Goal: Information Seeking & Learning: Learn about a topic

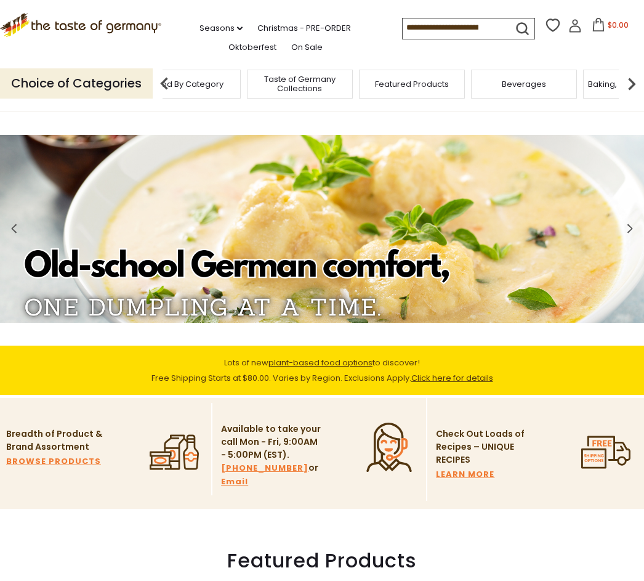
click at [291, 50] on link "On Sale" at bounding box center [306, 48] width 31 height 14
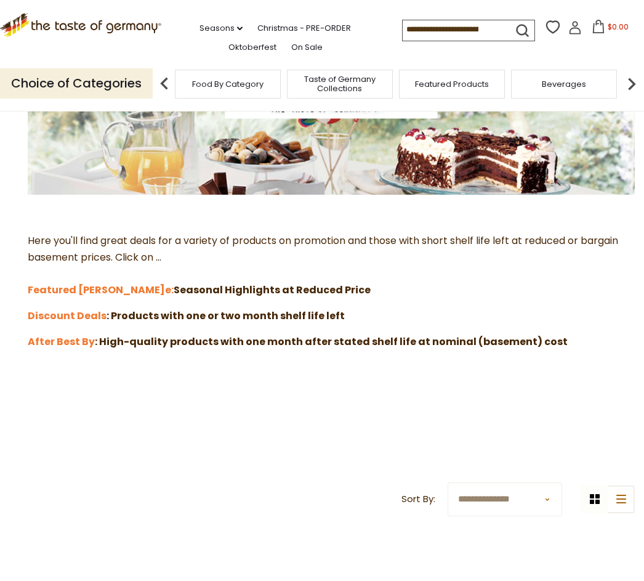
scroll to position [209, 0]
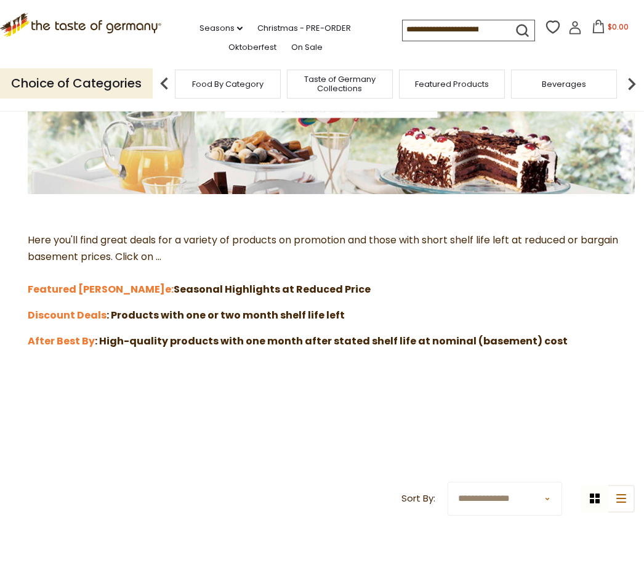
click at [262, 294] on p "Here you'll find great deals for a variety of products on promotion and those w…" at bounding box center [322, 265] width 626 height 66
click at [83, 288] on strong "Featured Sal" at bounding box center [96, 289] width 137 height 14
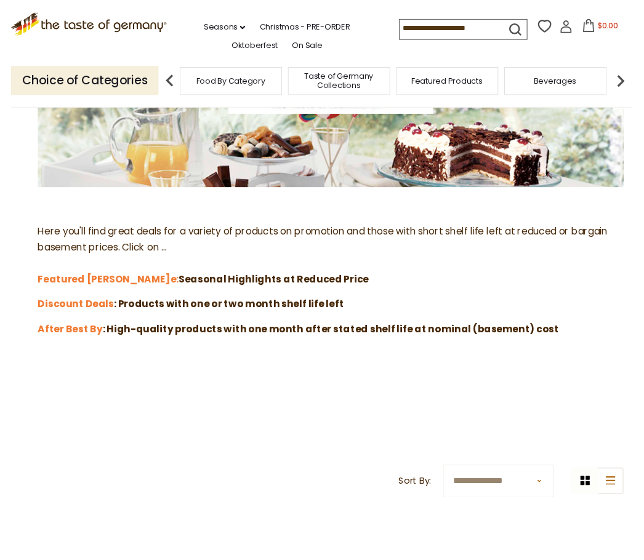
scroll to position [188, 0]
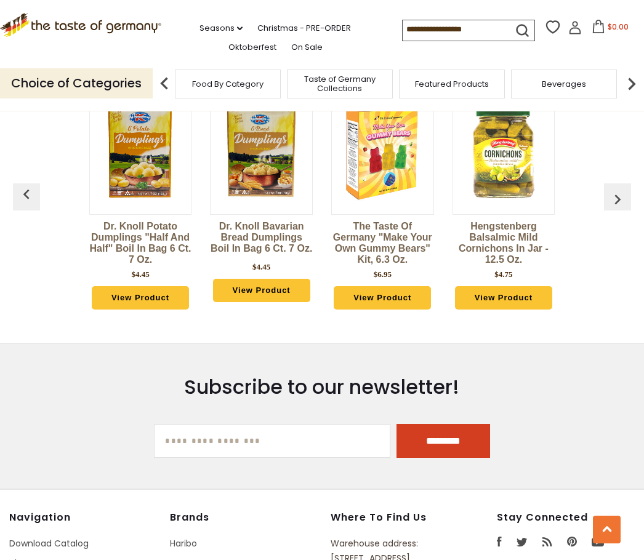
scroll to position [919, 0]
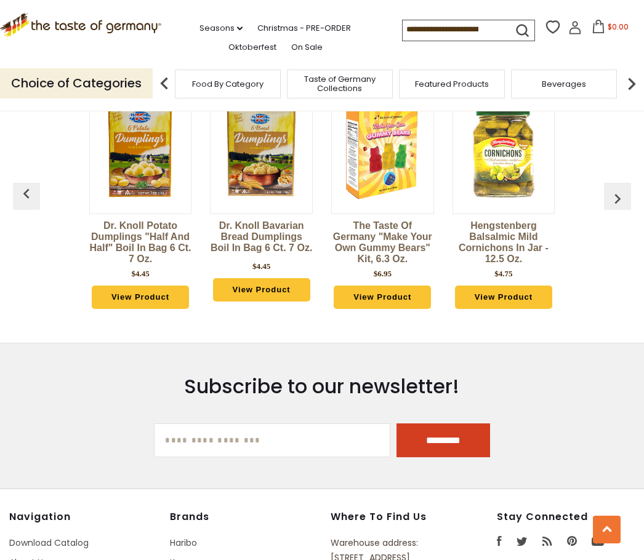
click at [618, 198] on img "button" at bounding box center [618, 199] width 20 height 20
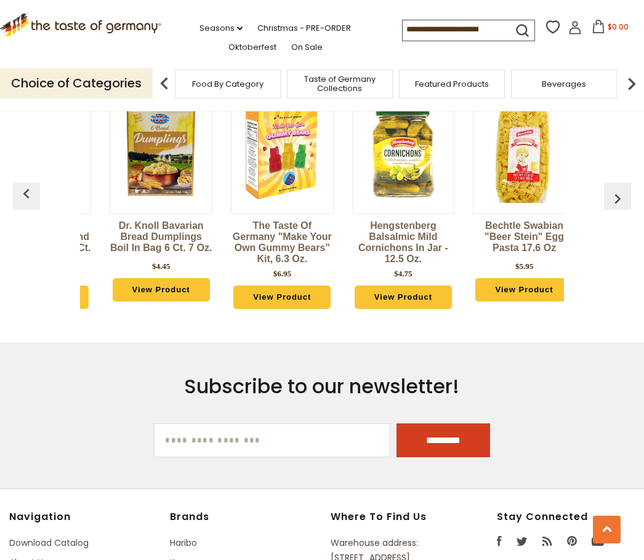
scroll to position [0, 121]
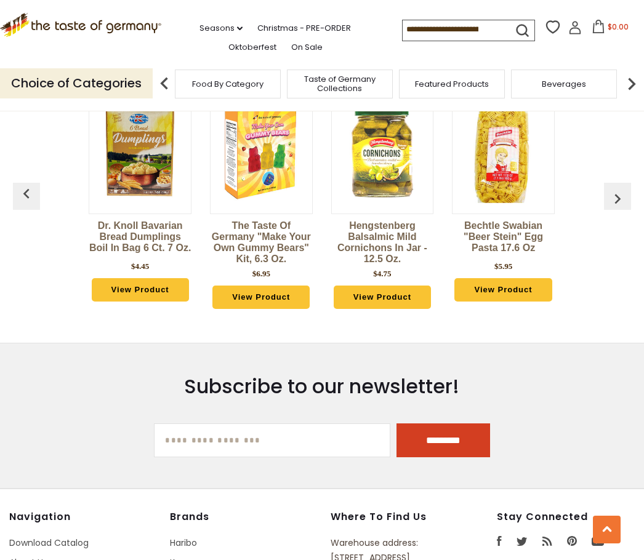
click at [611, 210] on button "button" at bounding box center [617, 196] width 27 height 27
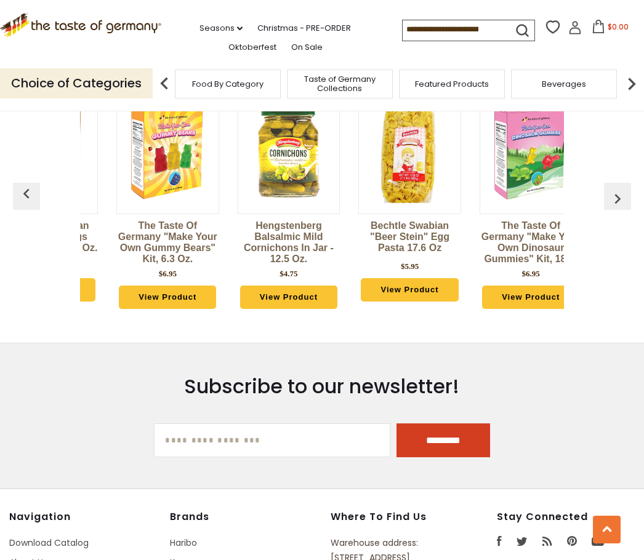
scroll to position [0, 243]
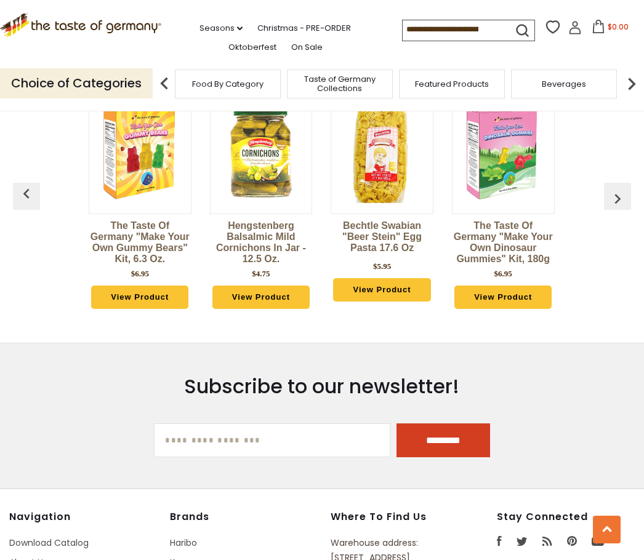
click at [608, 208] on button "button" at bounding box center [617, 196] width 27 height 27
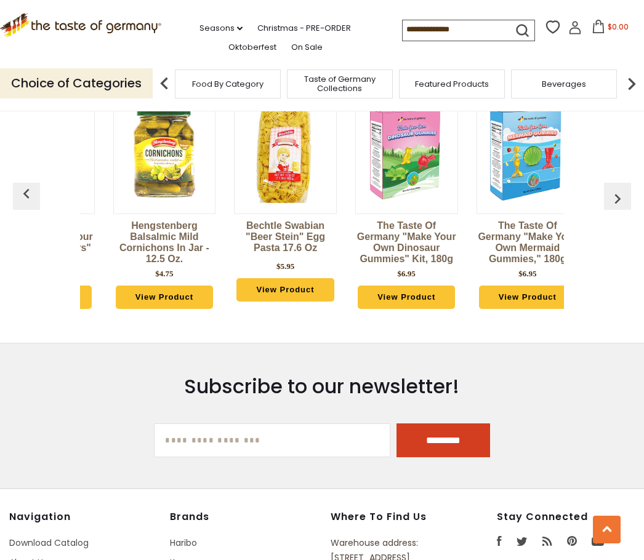
scroll to position [0, 364]
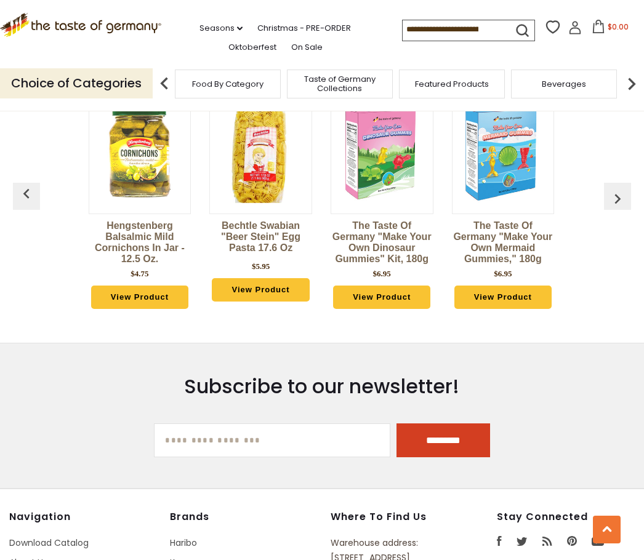
click at [611, 210] on button "button" at bounding box center [617, 196] width 27 height 27
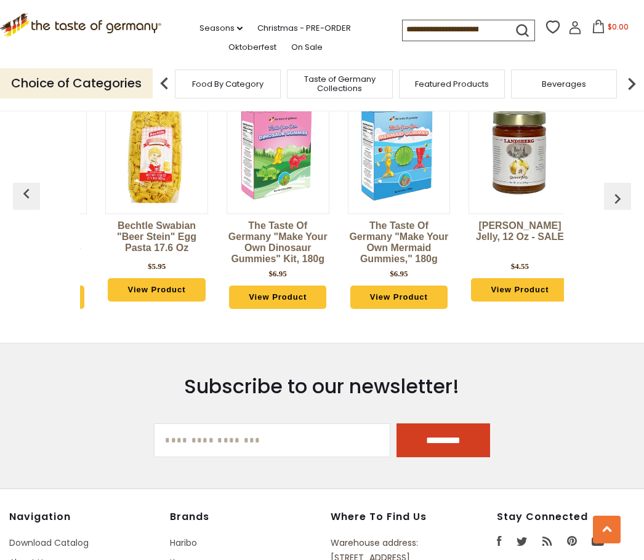
scroll to position [0, 484]
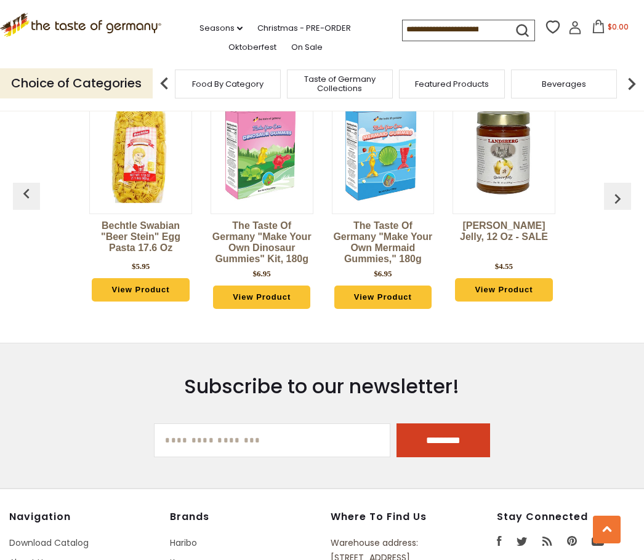
click at [609, 208] on button "button" at bounding box center [617, 196] width 27 height 27
click at [613, 202] on img "button" at bounding box center [618, 199] width 20 height 20
click at [291, 49] on link "On Sale" at bounding box center [306, 48] width 31 height 14
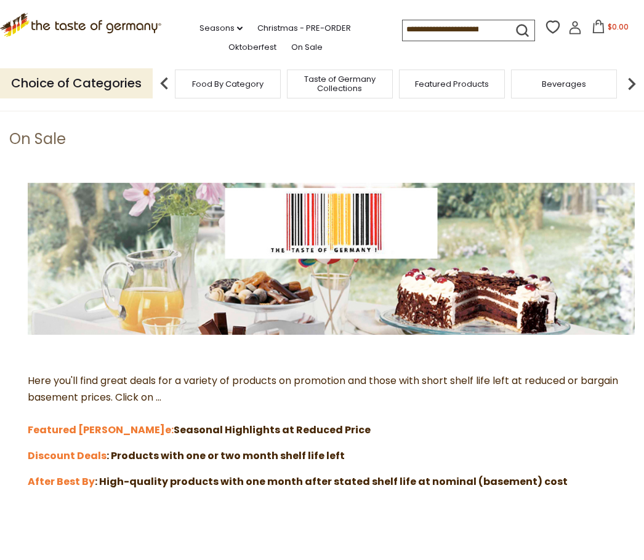
scroll to position [70, 0]
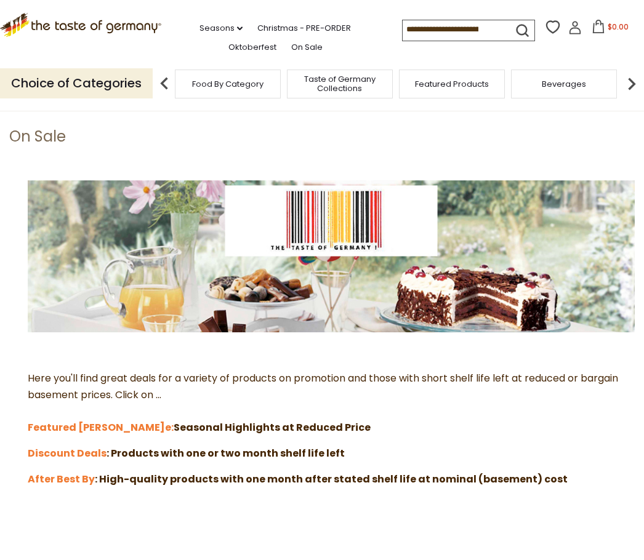
click at [93, 450] on strong "Discount Deals" at bounding box center [67, 453] width 79 height 14
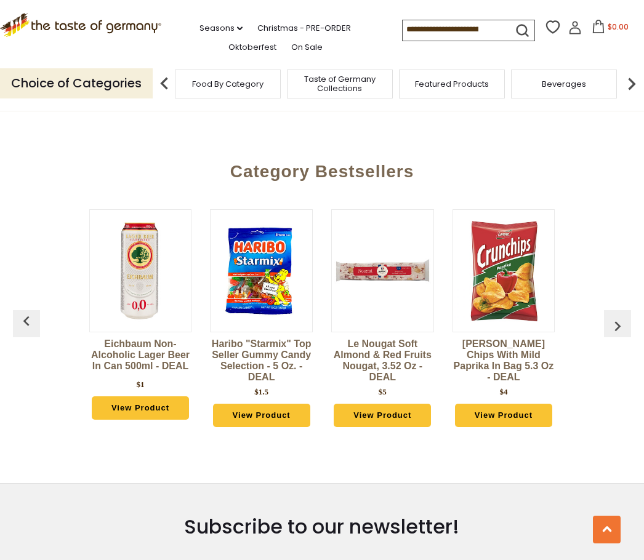
scroll to position [2935, 0]
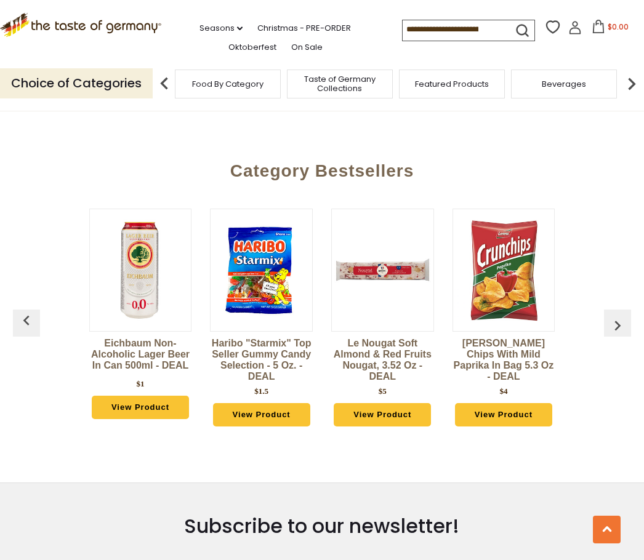
click at [627, 310] on button "button" at bounding box center [617, 323] width 27 height 27
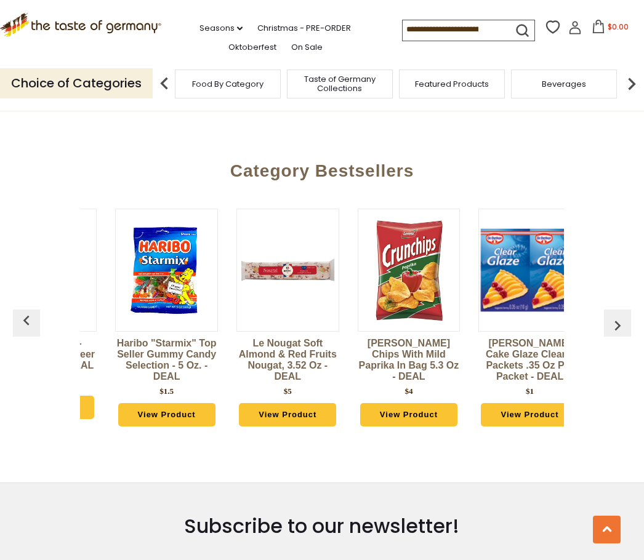
scroll to position [0, 121]
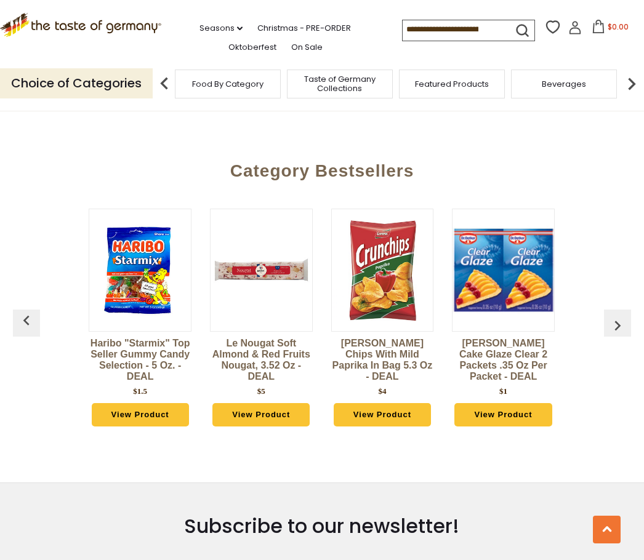
click at [626, 310] on button "button" at bounding box center [617, 323] width 27 height 27
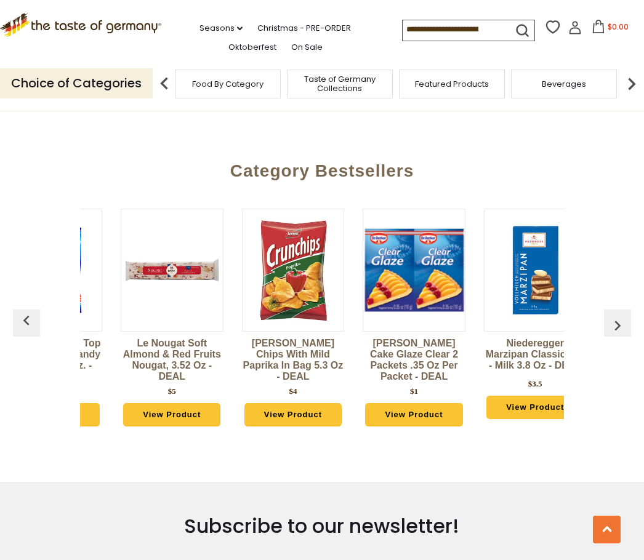
scroll to position [0, 243]
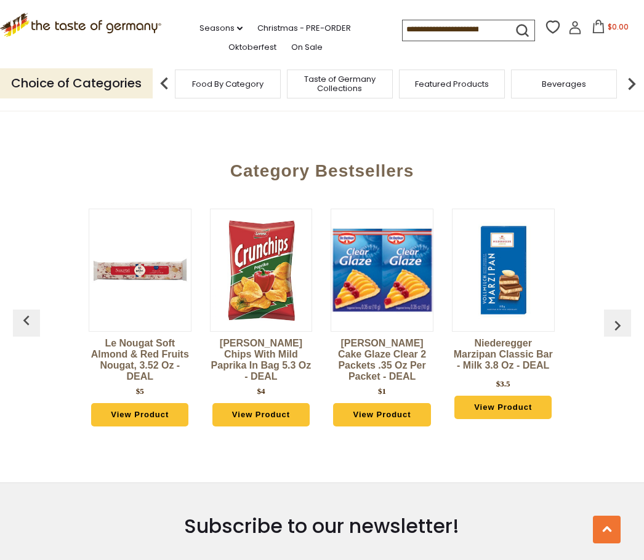
click at [614, 310] on button "button" at bounding box center [617, 323] width 27 height 27
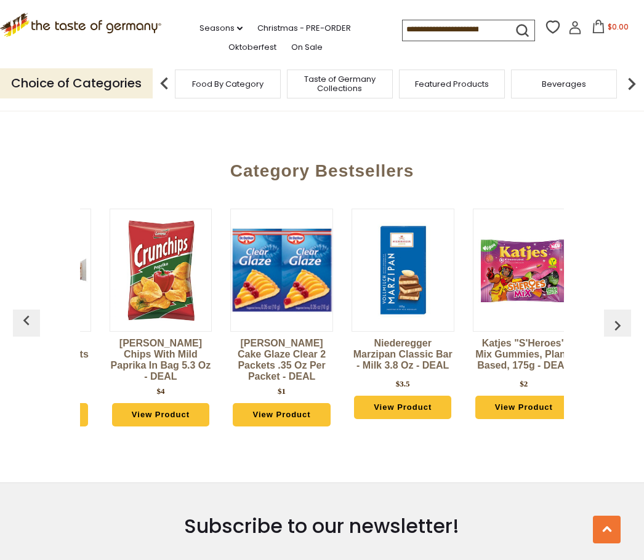
scroll to position [0, 364]
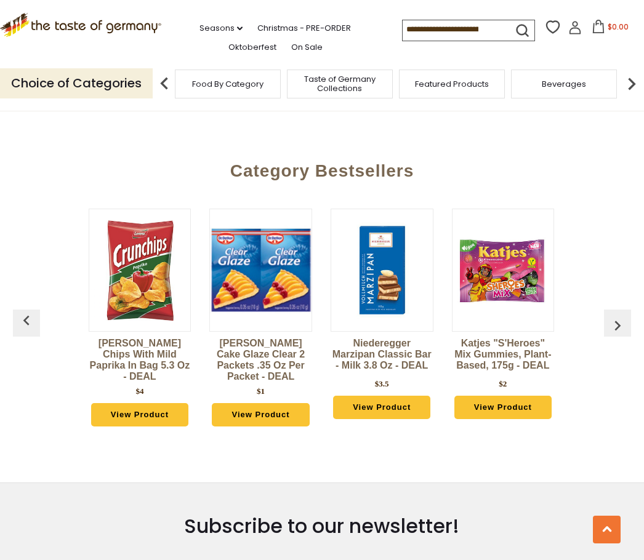
click at [616, 316] on img "button" at bounding box center [618, 326] width 20 height 20
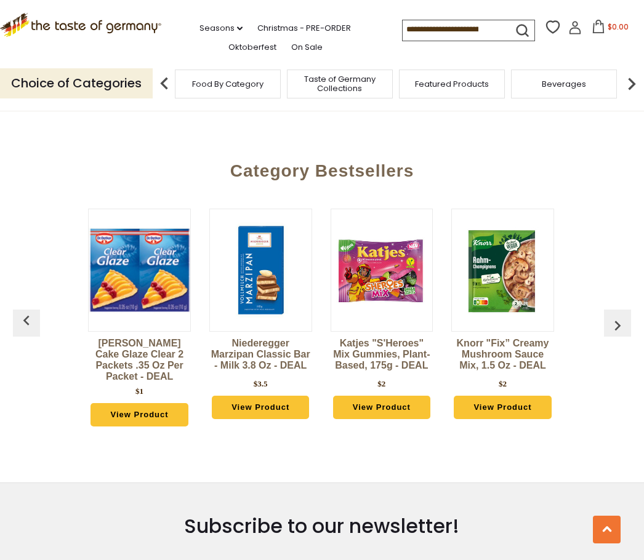
click at [616, 316] on img "button" at bounding box center [618, 326] width 20 height 20
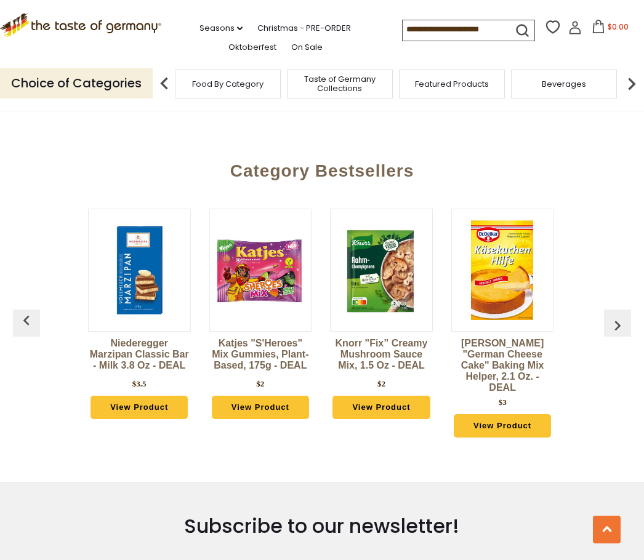
click at [619, 316] on img "button" at bounding box center [618, 326] width 20 height 20
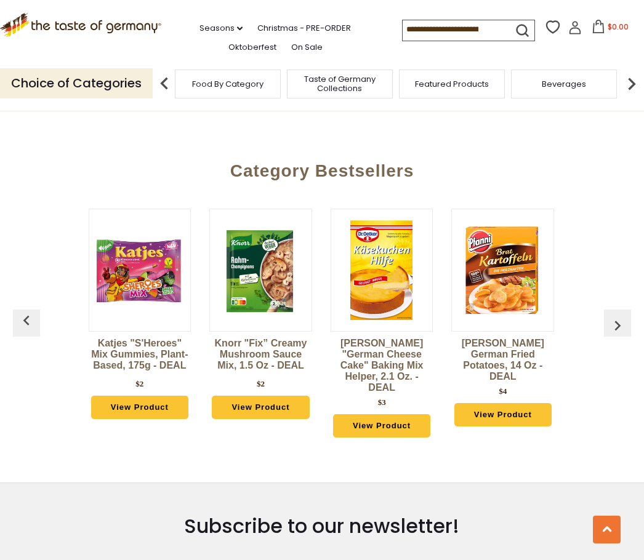
scroll to position [0, 728]
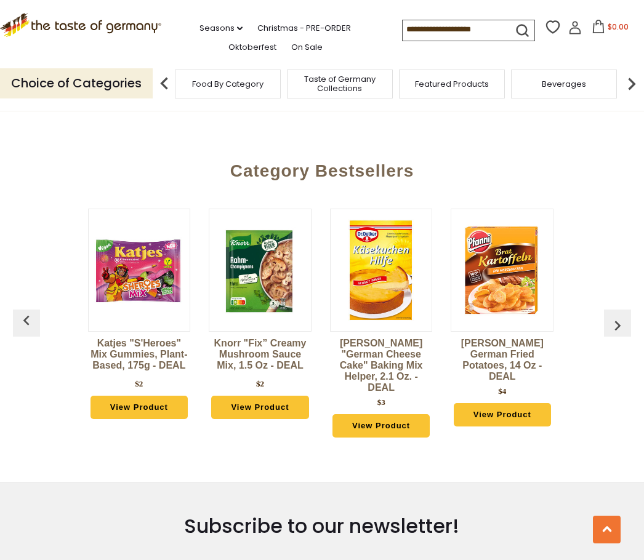
click at [605, 310] on button "button" at bounding box center [617, 323] width 27 height 27
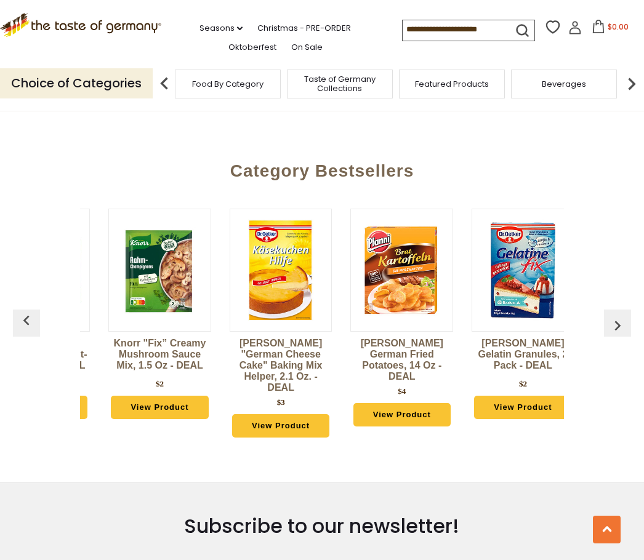
scroll to position [0, 849]
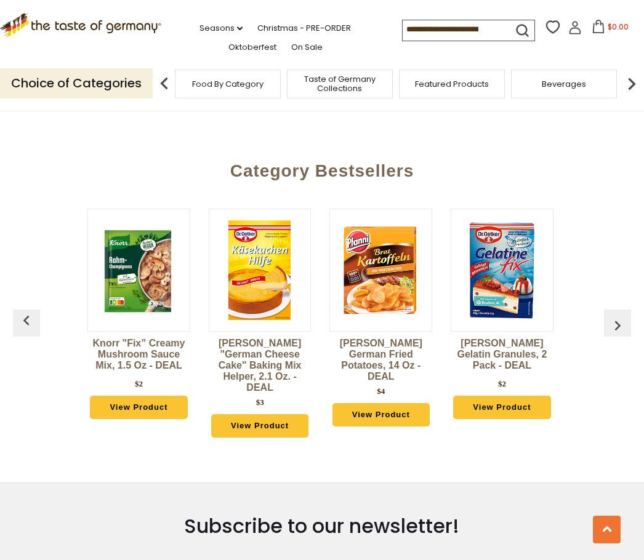
click at [606, 310] on button "button" at bounding box center [617, 323] width 27 height 27
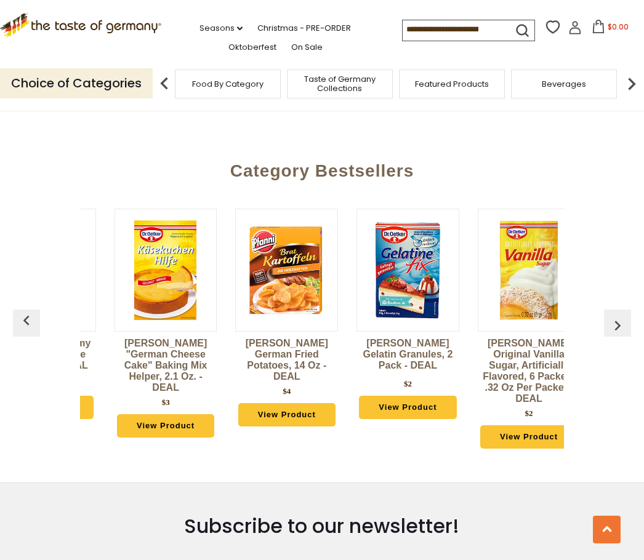
scroll to position [0, 970]
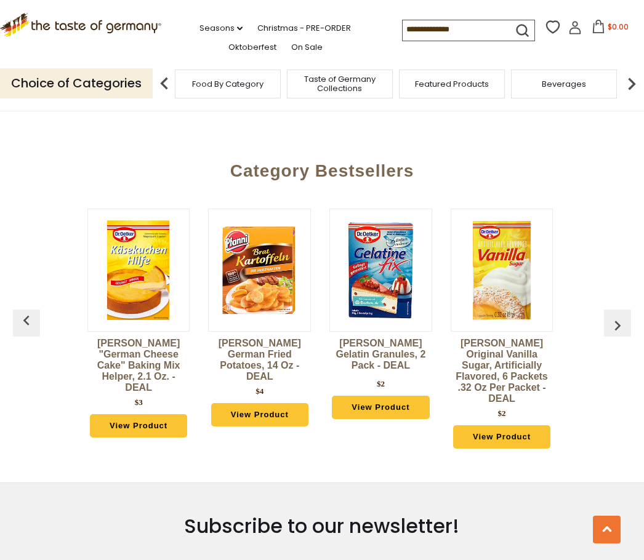
click at [613, 310] on button "button" at bounding box center [617, 323] width 27 height 27
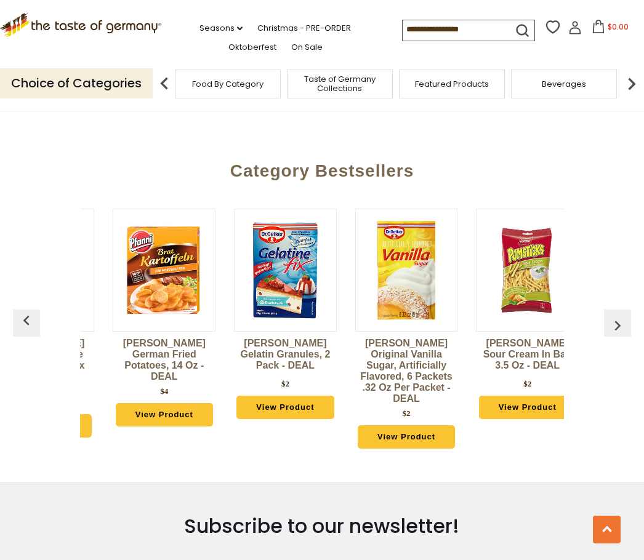
scroll to position [0, 1092]
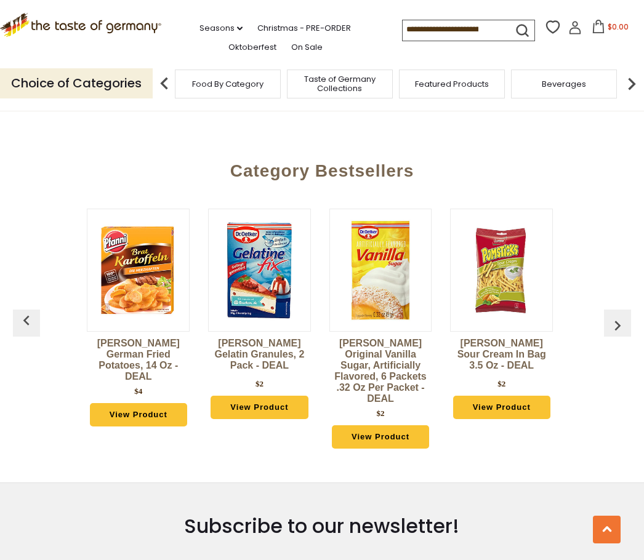
click at [615, 316] on img "button" at bounding box center [618, 326] width 20 height 20
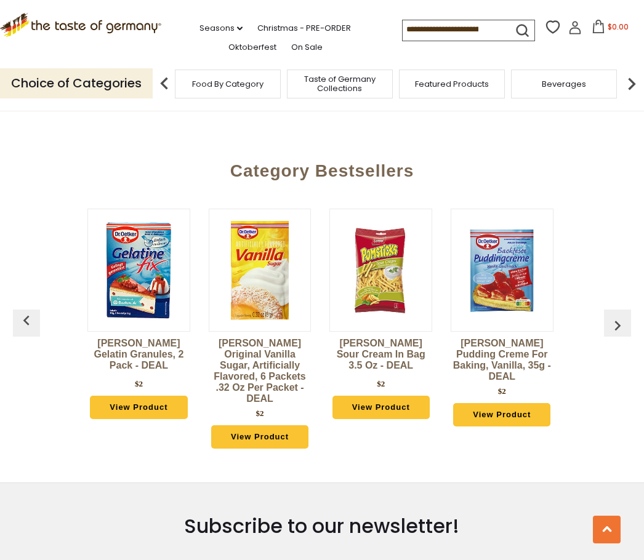
scroll to position [0, 1213]
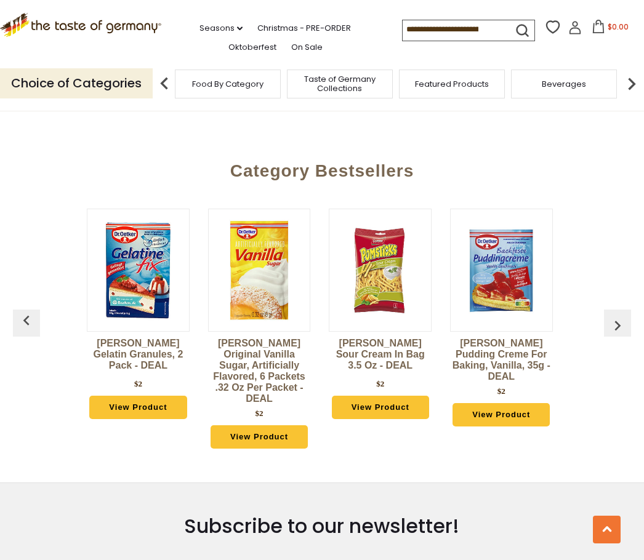
click at [616, 316] on img "button" at bounding box center [618, 326] width 20 height 20
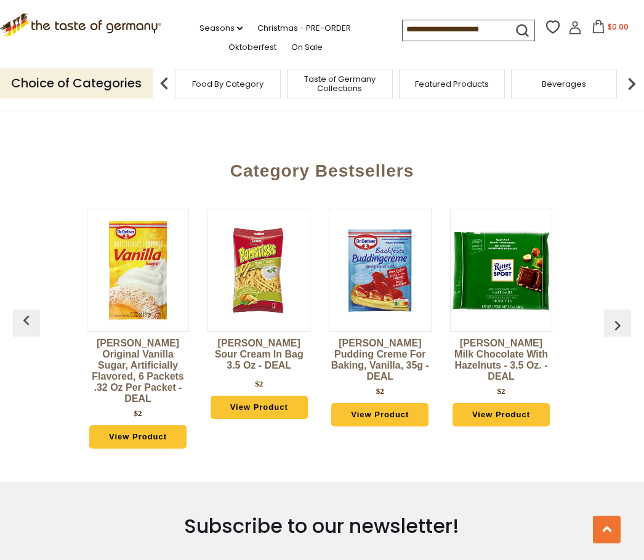
click at [610, 310] on button "button" at bounding box center [617, 323] width 27 height 27
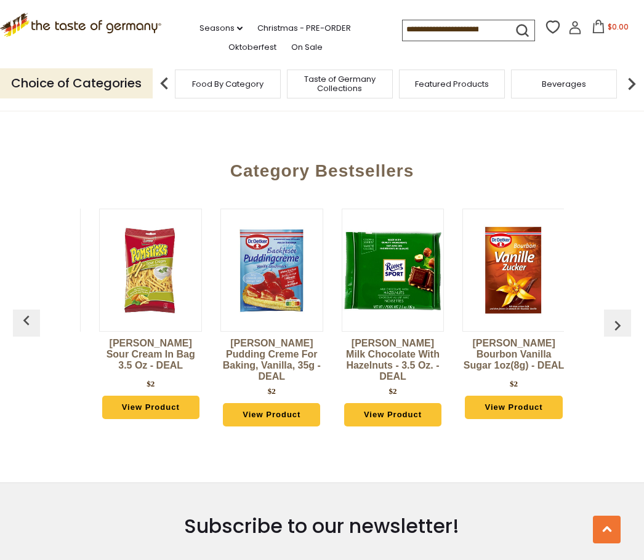
scroll to position [0, 1453]
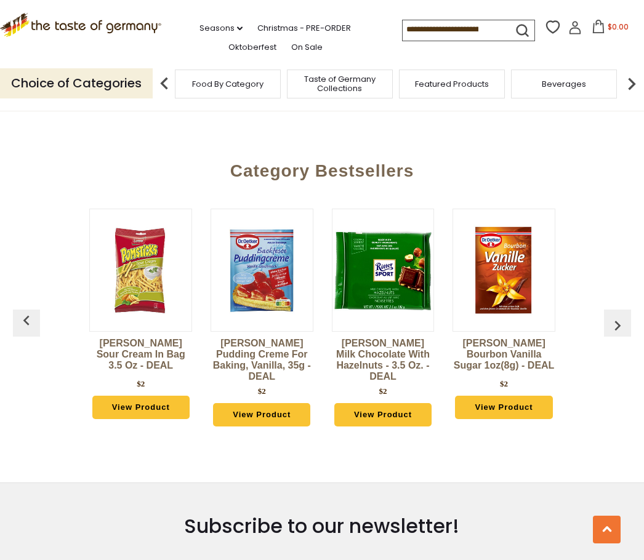
click at [611, 310] on button "button" at bounding box center [617, 323] width 27 height 27
click at [621, 316] on img "button" at bounding box center [618, 326] width 20 height 20
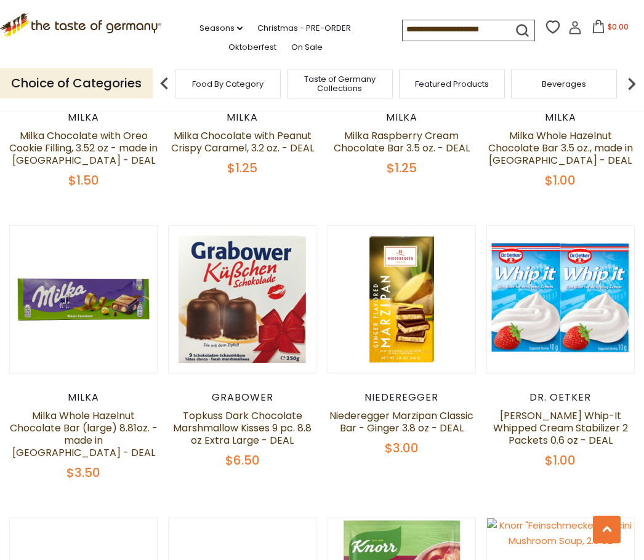
scroll to position [1244, 0]
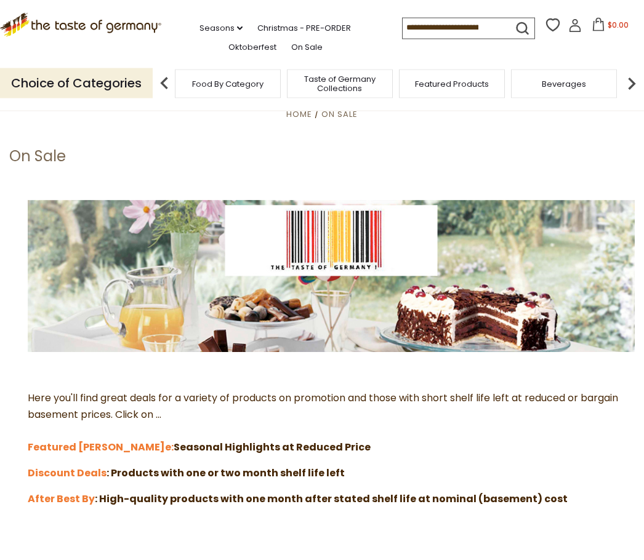
scroll to position [60, 0]
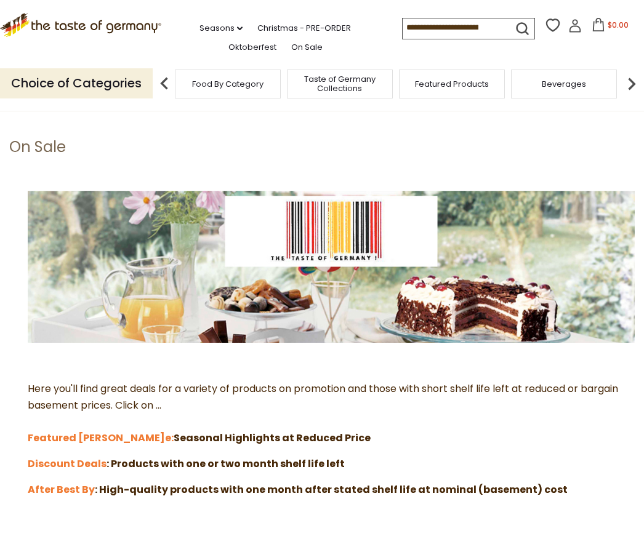
click at [75, 490] on strong "After Best By" at bounding box center [61, 490] width 67 height 14
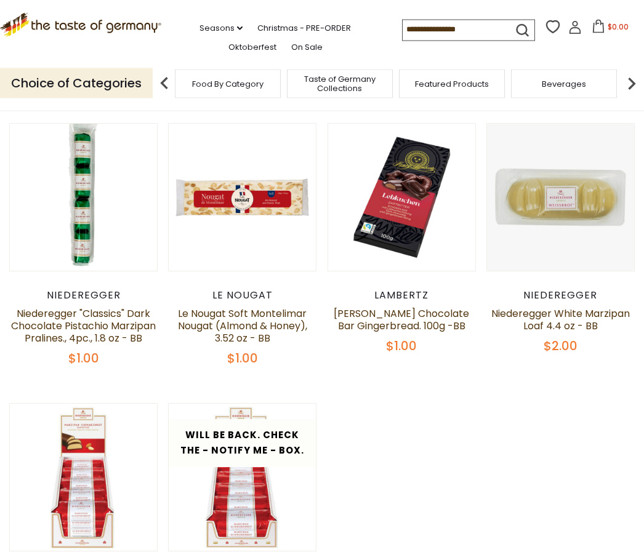
scroll to position [211, 0]
click at [251, 326] on link "Le Nougat Soft Montelimar Nougat (Almond & Honey), 3.52 oz - BB" at bounding box center [242, 325] width 129 height 39
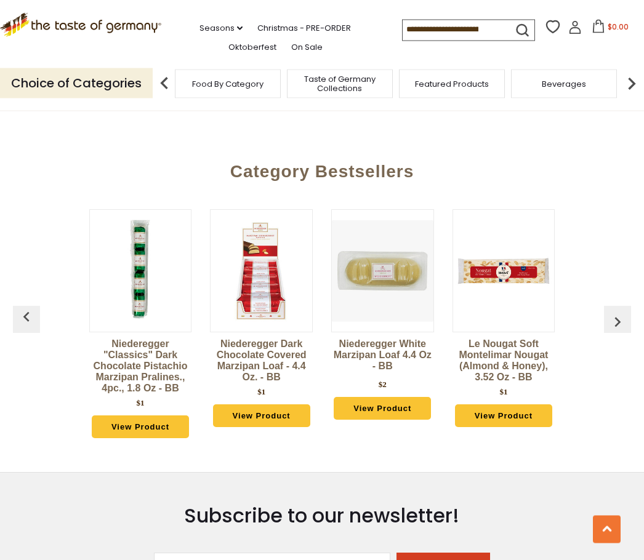
scroll to position [800, 0]
click at [615, 324] on img "button" at bounding box center [618, 322] width 20 height 20
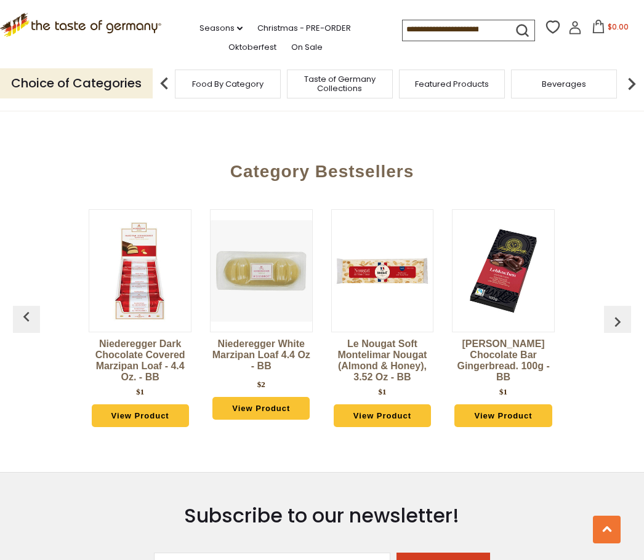
click at [618, 321] on img "button" at bounding box center [618, 322] width 20 height 20
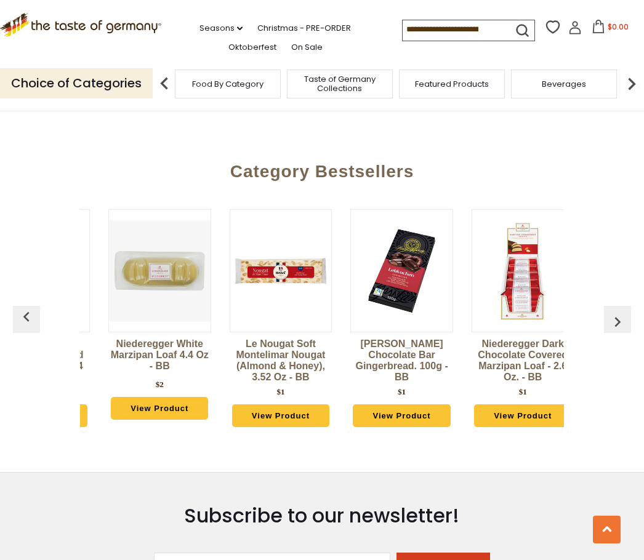
scroll to position [0, 242]
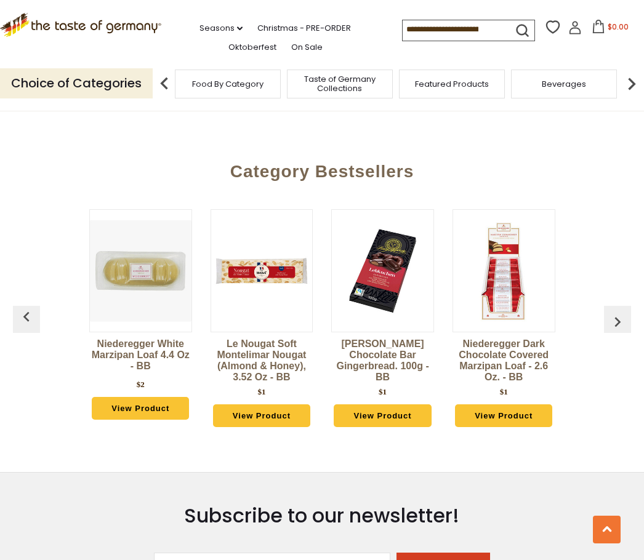
click at [390, 406] on link "View Product" at bounding box center [382, 416] width 97 height 23
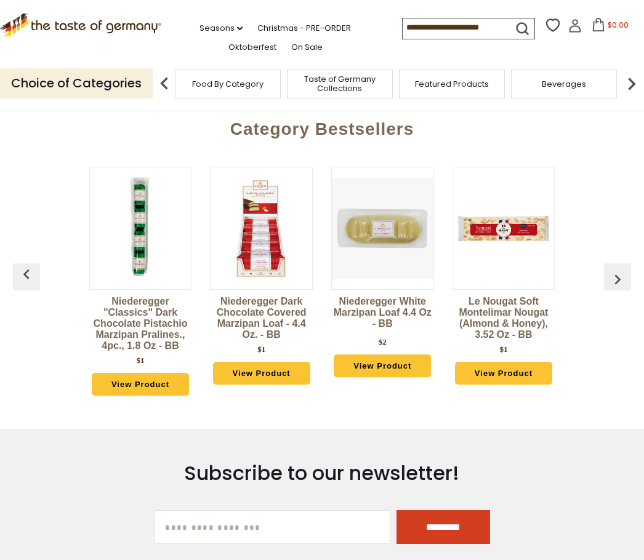
click at [618, 280] on img "button" at bounding box center [618, 280] width 20 height 20
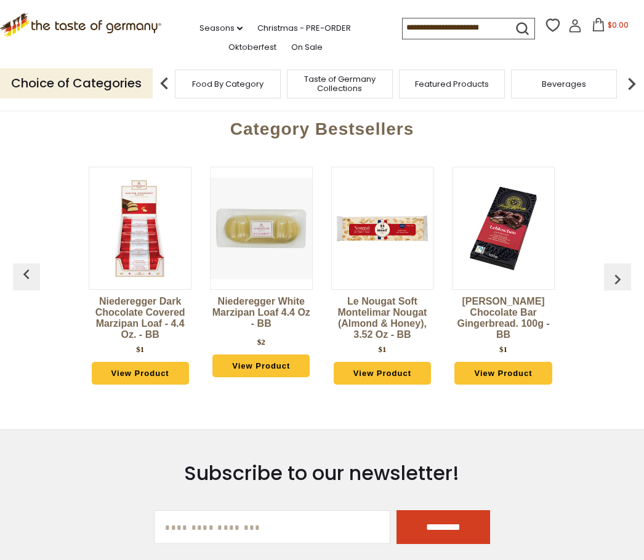
click at [616, 280] on img "button" at bounding box center [618, 280] width 20 height 20
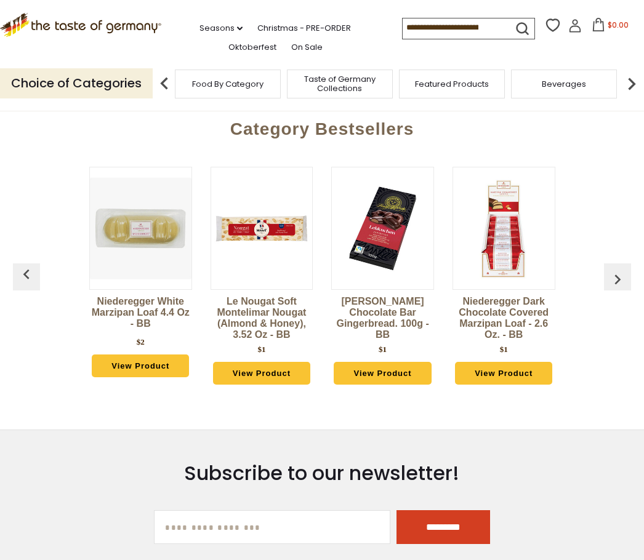
click at [620, 279] on img "button" at bounding box center [618, 280] width 20 height 20
click at [619, 277] on img "button" at bounding box center [618, 280] width 20 height 20
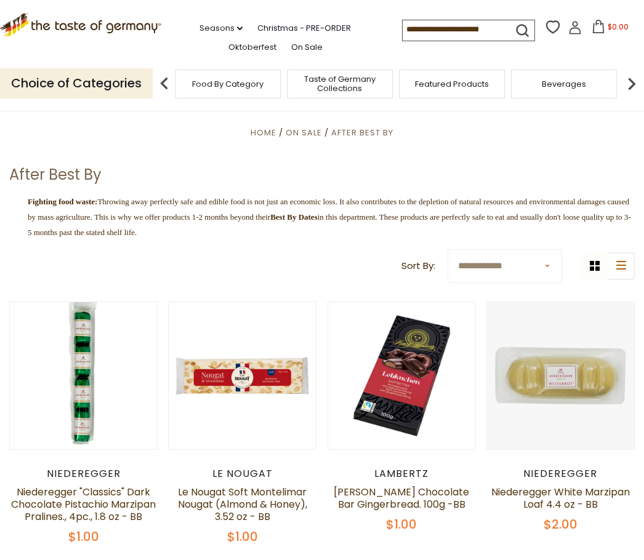
scroll to position [0, 0]
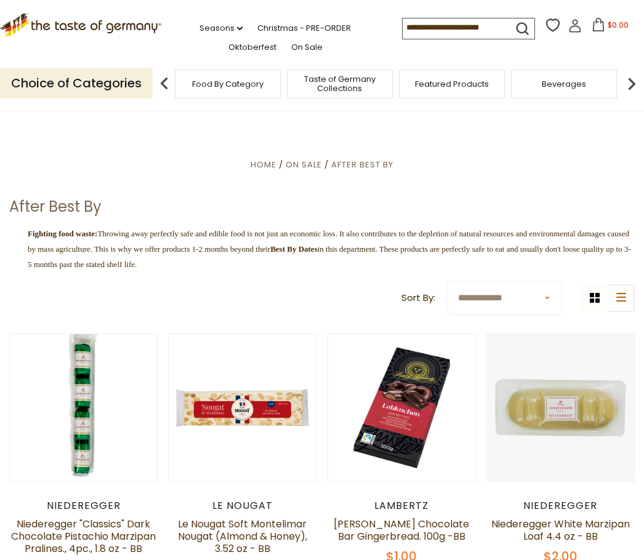
click at [257, 31] on link "Christmas - PRE-ORDER" at bounding box center [304, 29] width 94 height 14
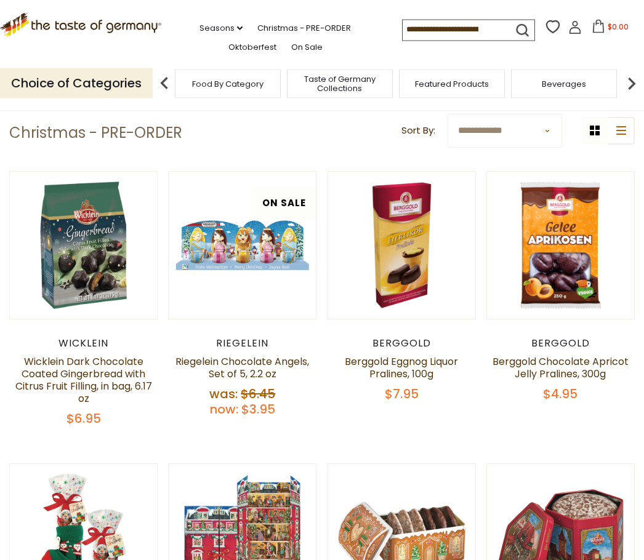
scroll to position [235, 0]
click at [244, 69] on button "Quick View" at bounding box center [242, 55] width 83 height 28
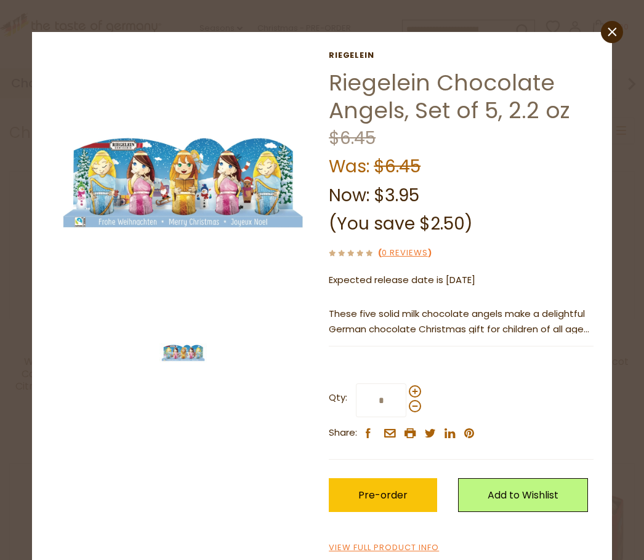
click at [611, 39] on link "close" at bounding box center [612, 32] width 22 height 22
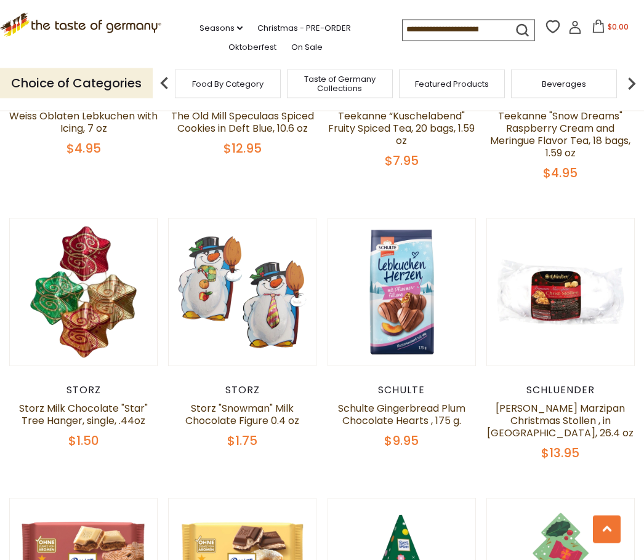
scroll to position [1346, 0]
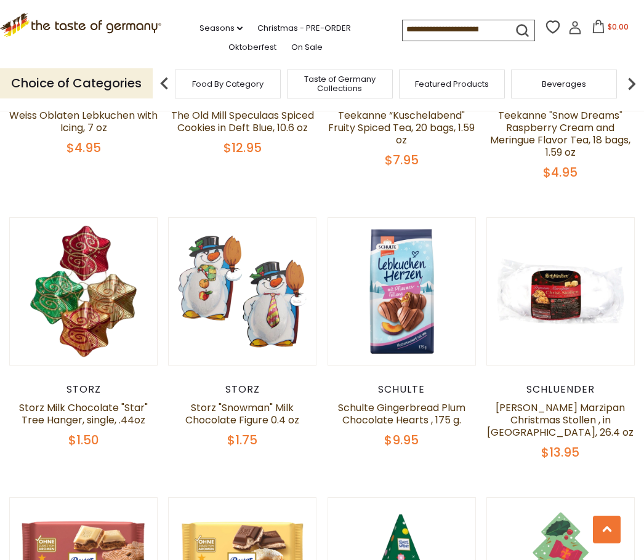
click at [254, 115] on button "Quick View" at bounding box center [242, 101] width 83 height 28
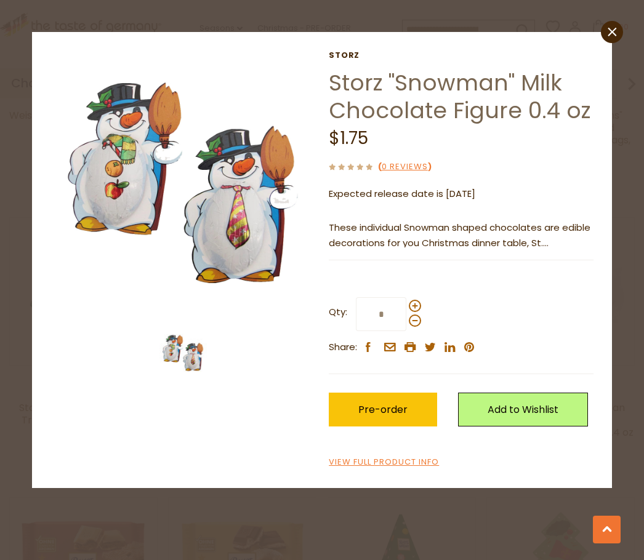
click at [607, 37] on link "close" at bounding box center [612, 32] width 22 height 22
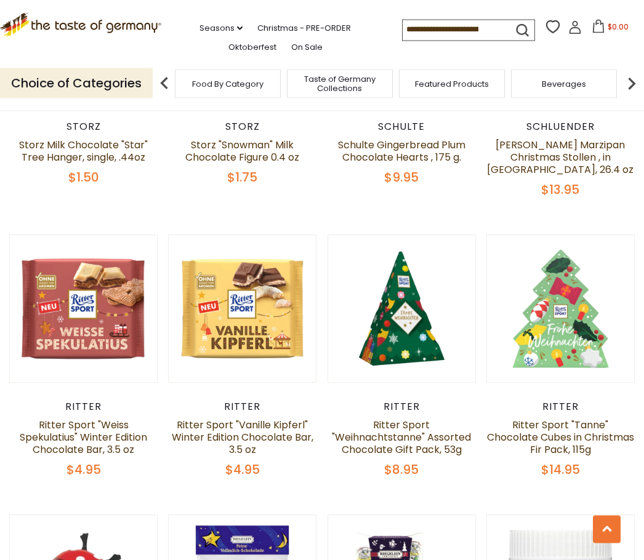
scroll to position [1610, 0]
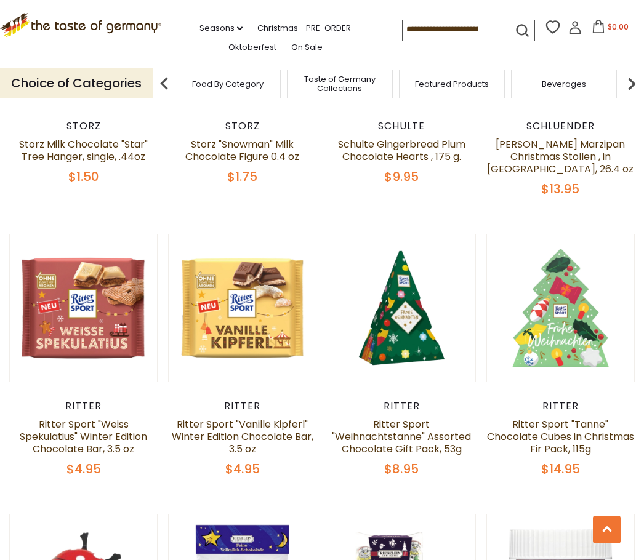
click at [409, 132] on button "Quick View" at bounding box center [401, 118] width 83 height 28
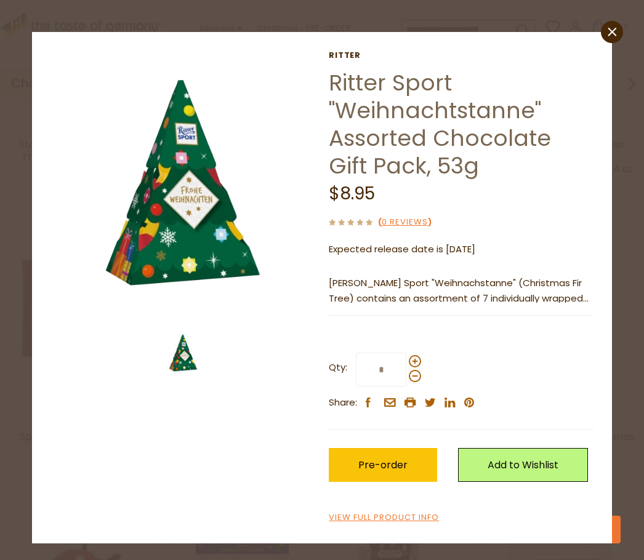
click at [613, 40] on link "close" at bounding box center [612, 32] width 22 height 22
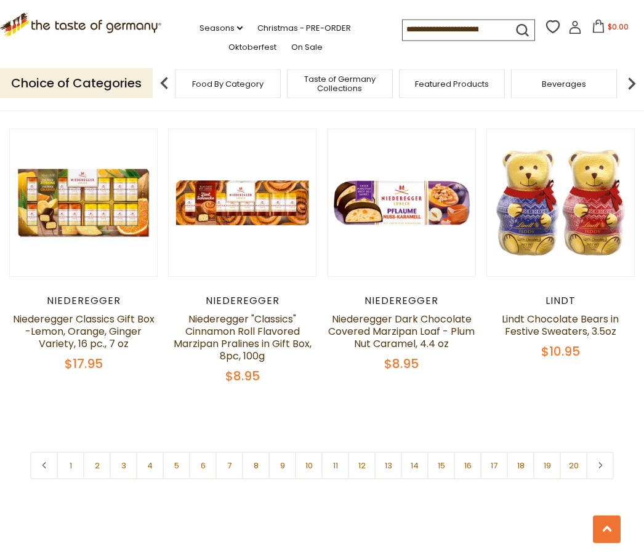
scroll to position [2570, 0]
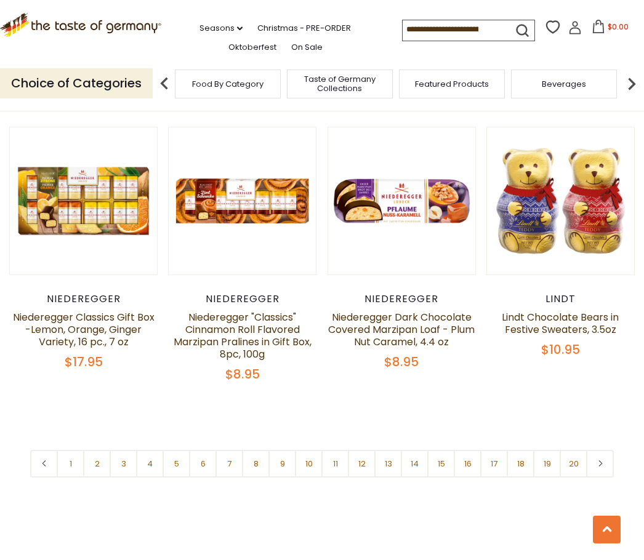
click at [408, 310] on link "Niederegger Dark Chocolate Covered Marzipan Loaf - Plum Nut Caramel, 4.4 oz" at bounding box center [401, 329] width 147 height 39
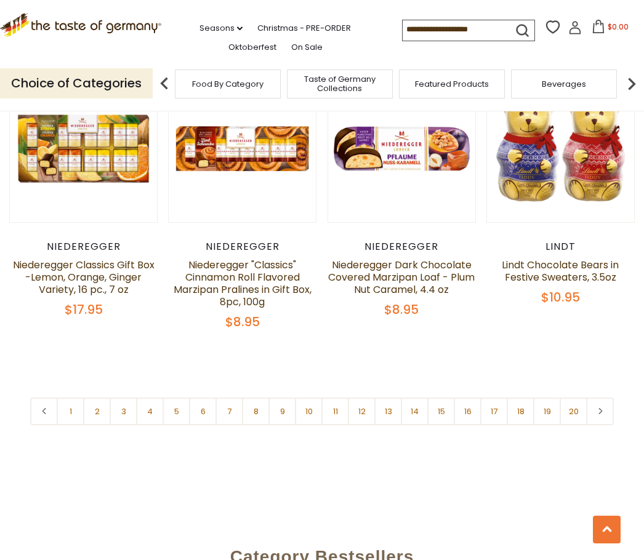
scroll to position [2626, 0]
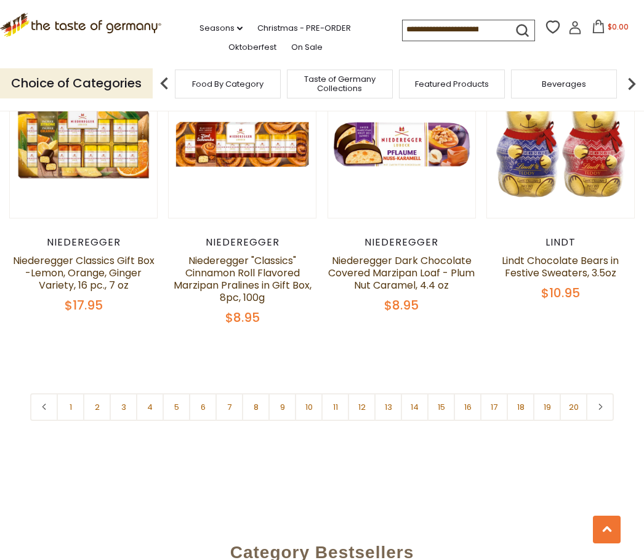
click at [97, 410] on link "2" at bounding box center [97, 407] width 28 height 28
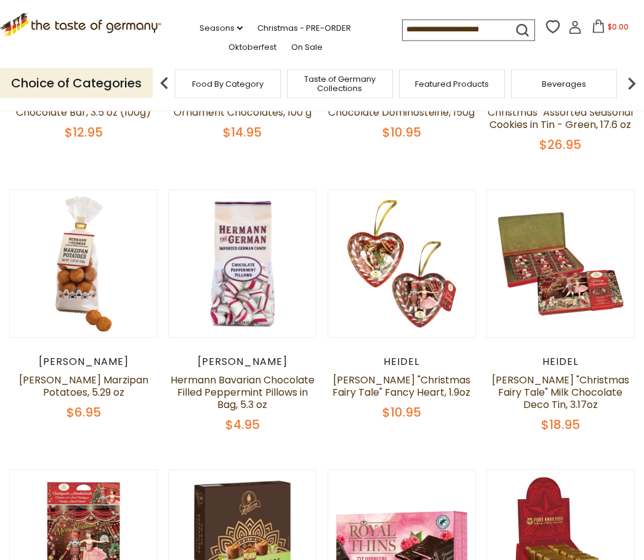
scroll to position [498, 0]
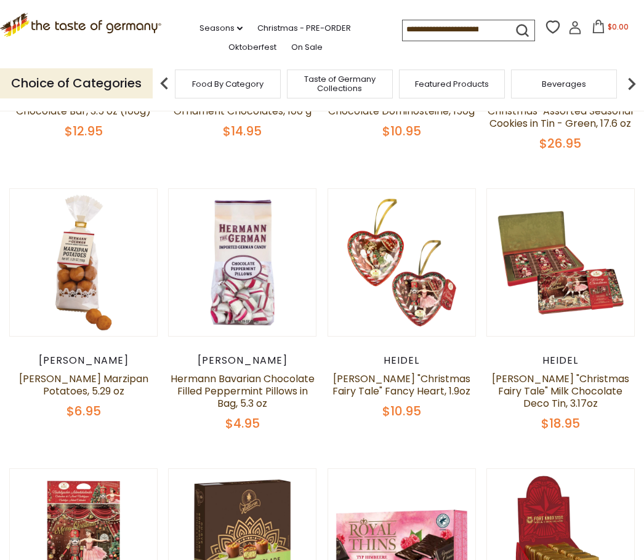
click at [571, 387] on link "Heidel "Christmas Fairy Tale" Milk Chocolate Deco Tin, 3.17oz" at bounding box center [560, 391] width 137 height 39
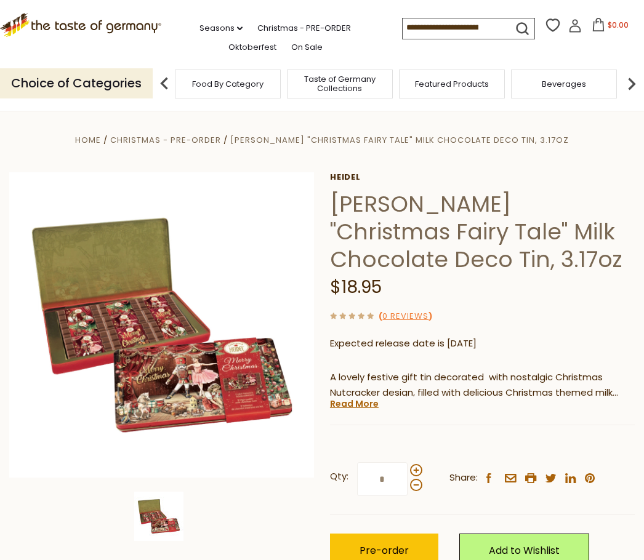
click at [368, 408] on link "Read More" at bounding box center [354, 404] width 49 height 12
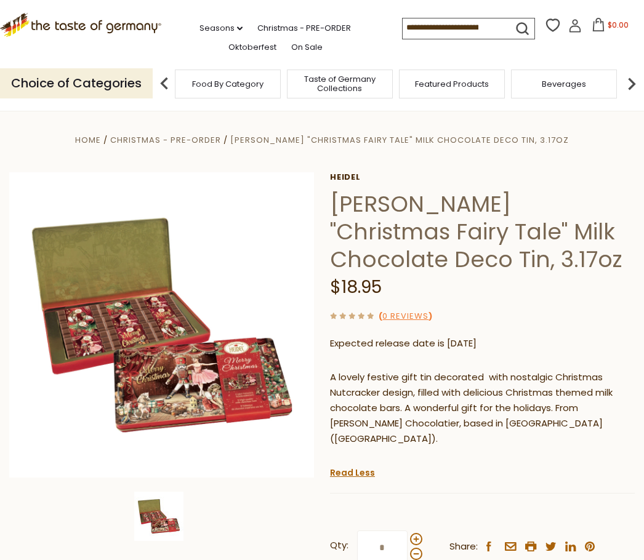
click at [172, 340] on img at bounding box center [161, 324] width 305 height 305
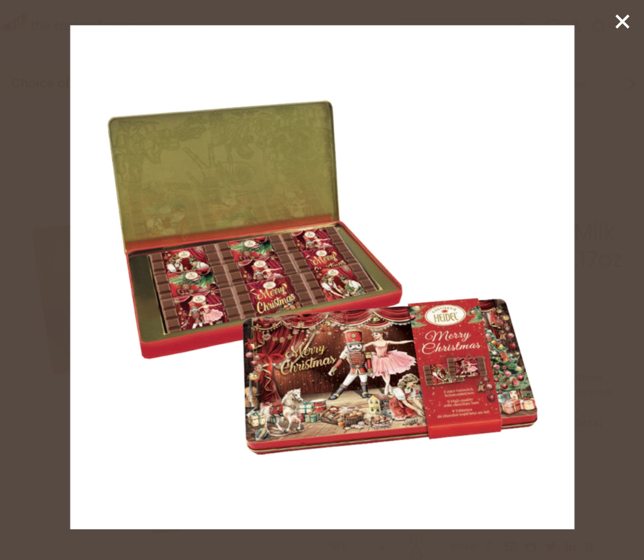
click at [617, 26] on line at bounding box center [622, 21] width 12 height 12
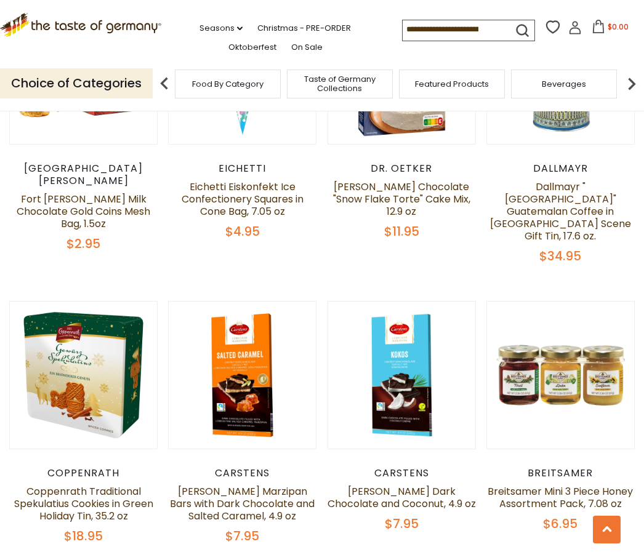
scroll to position [1251, 0]
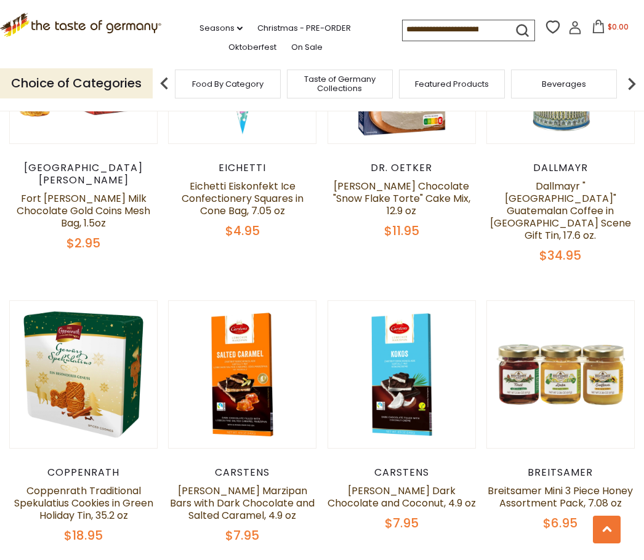
click at [105, 484] on link "Coppenrath Traditional Spekulatius Cookies in Green Holiday Tin, 35.2 oz" at bounding box center [83, 503] width 139 height 39
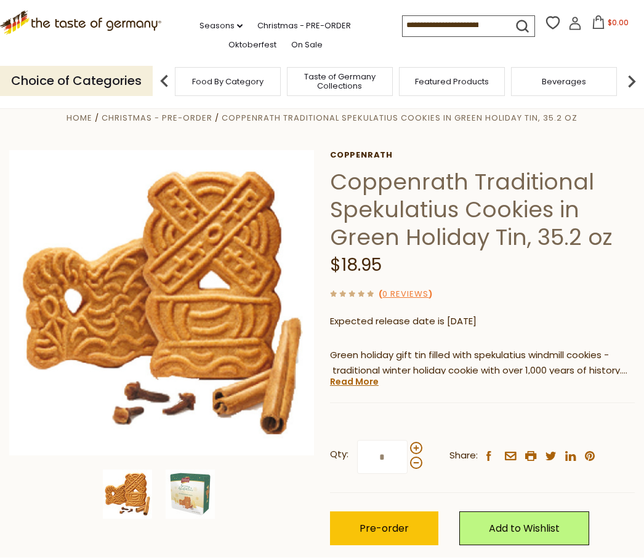
scroll to position [24, 0]
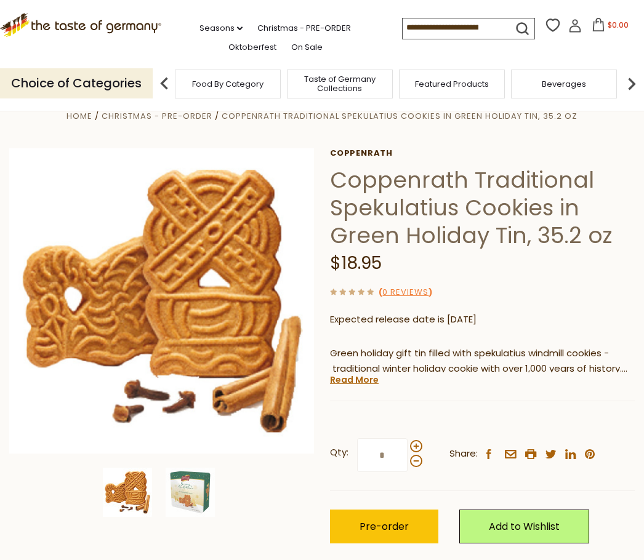
click at [357, 378] on link "Read More" at bounding box center [354, 380] width 49 height 12
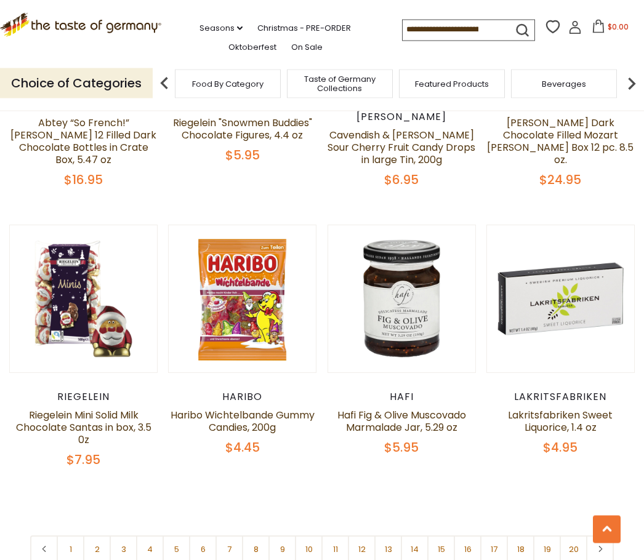
scroll to position [2460, 0]
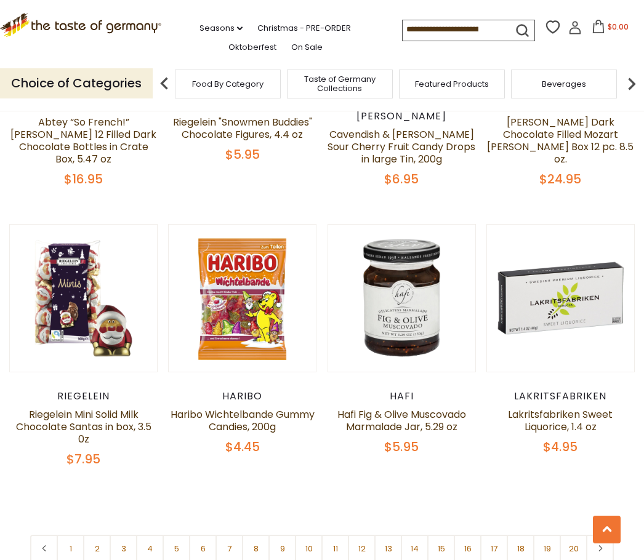
click at [102, 535] on link "2" at bounding box center [97, 549] width 28 height 28
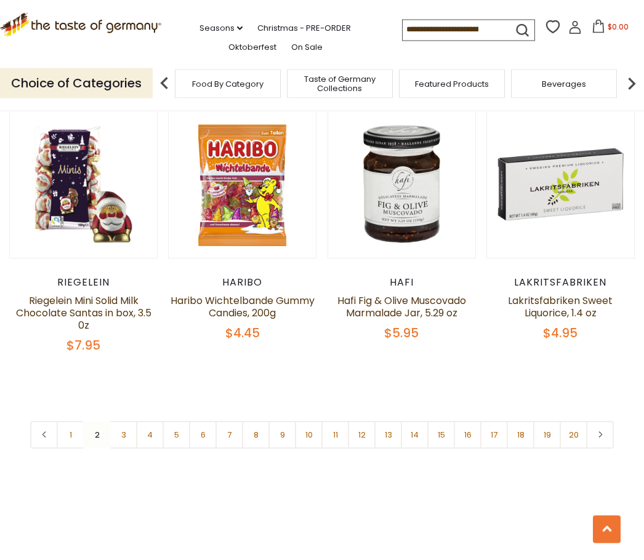
scroll to position [2574, 0]
click at [133, 421] on link "3" at bounding box center [124, 435] width 28 height 28
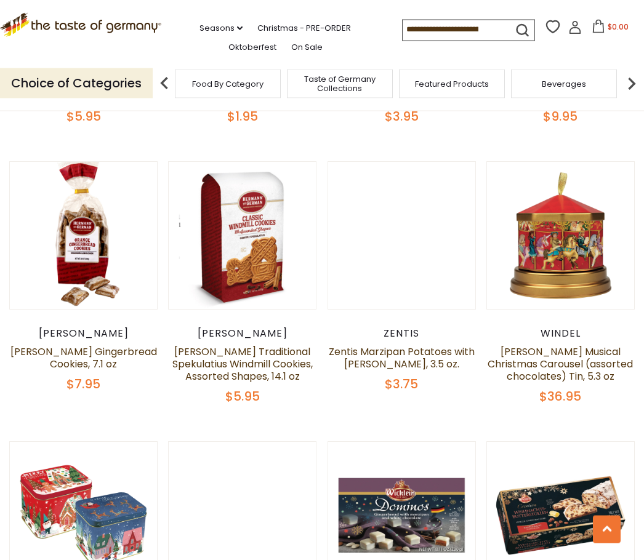
scroll to position [1344, 0]
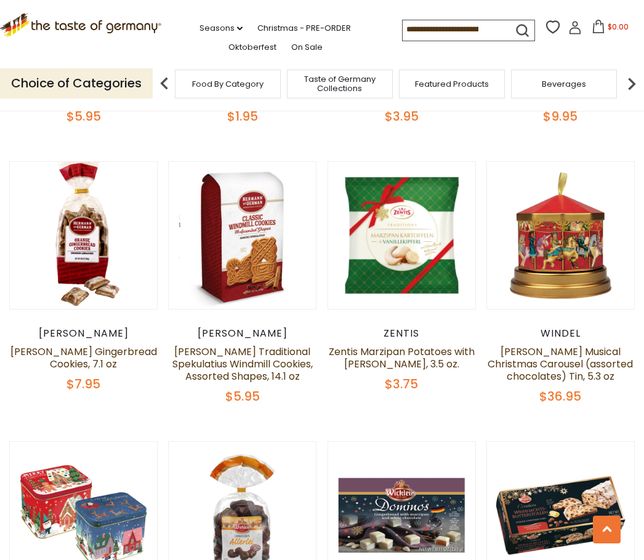
click at [401, 59] on button "Quick View" at bounding box center [401, 45] width 83 height 28
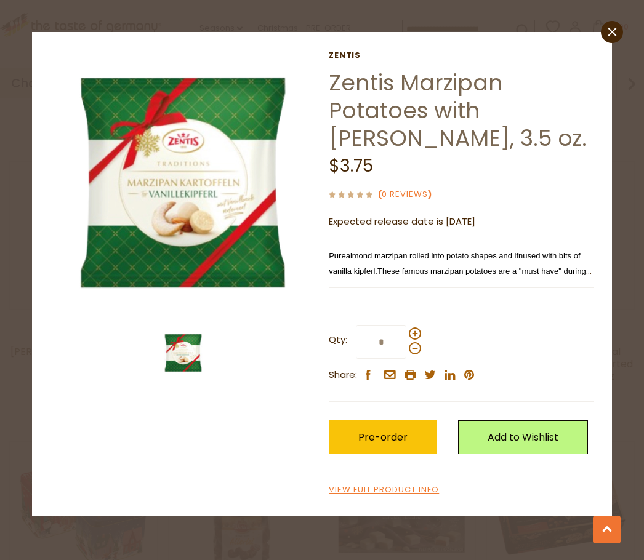
click at [613, 39] on link "close" at bounding box center [612, 32] width 22 height 22
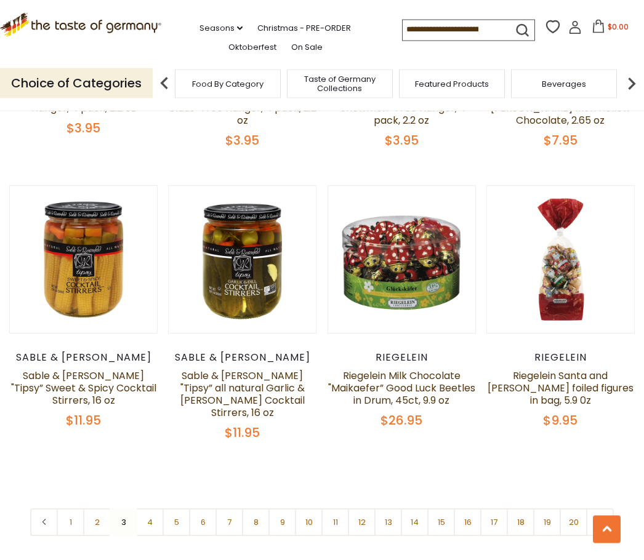
scroll to position [2453, 0]
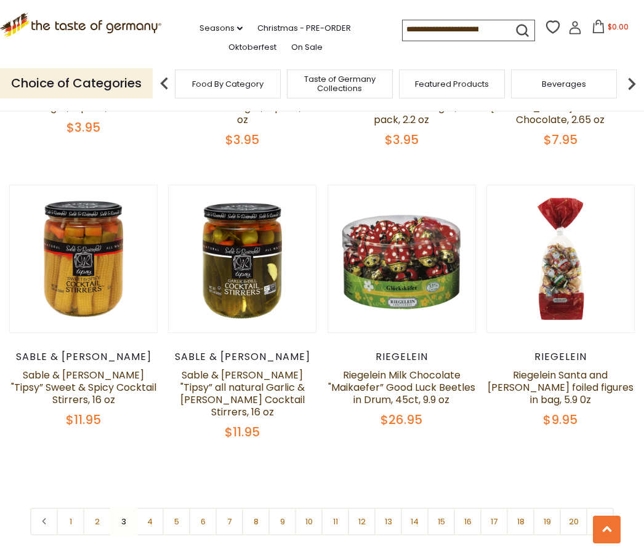
click at [155, 508] on link "4" at bounding box center [150, 522] width 28 height 28
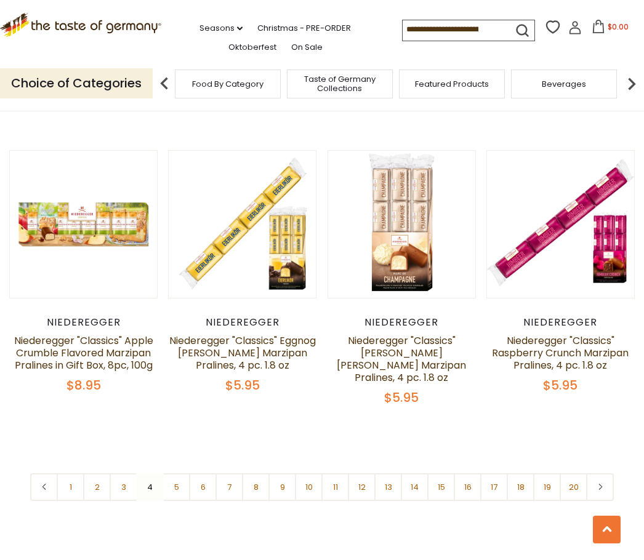
scroll to position [2501, 0]
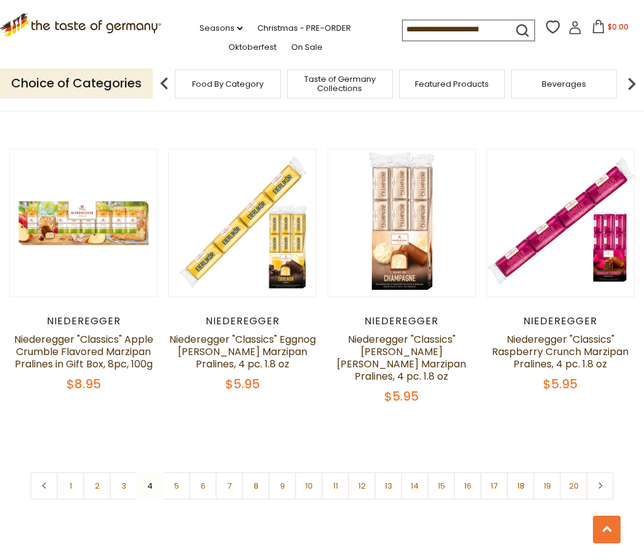
click at [180, 472] on link "5" at bounding box center [177, 486] width 28 height 28
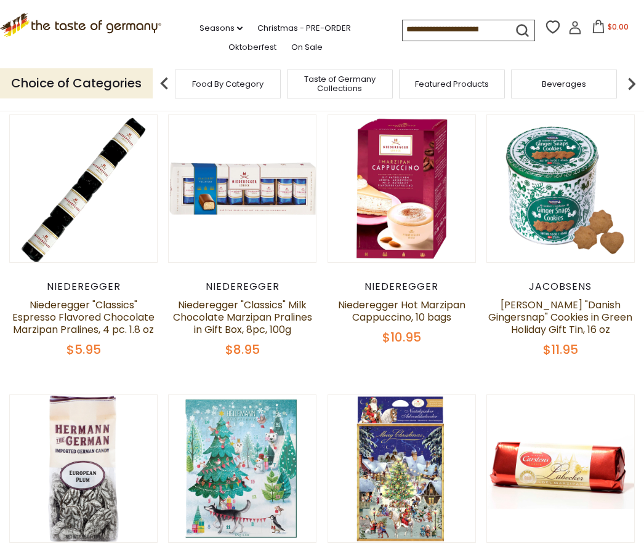
scroll to position [291, 0]
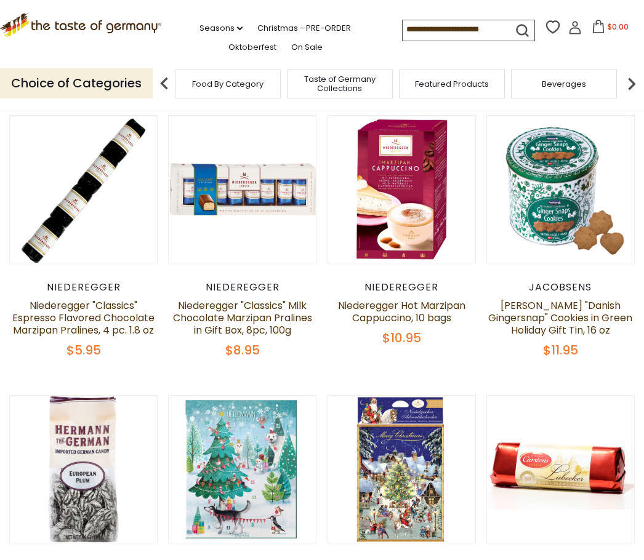
click at [567, 312] on link "Jacobsens "Danish Gingersnap" Cookies in Green Holiday Gift Tin, 16 oz" at bounding box center [560, 318] width 144 height 39
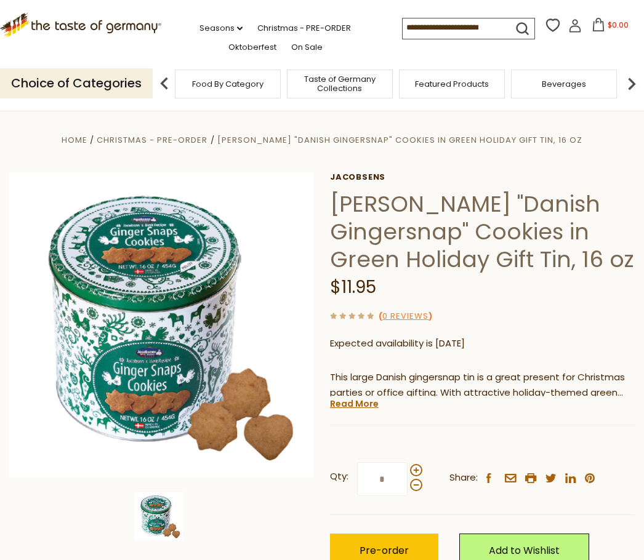
click at [360, 406] on link "Read More" at bounding box center [354, 404] width 49 height 12
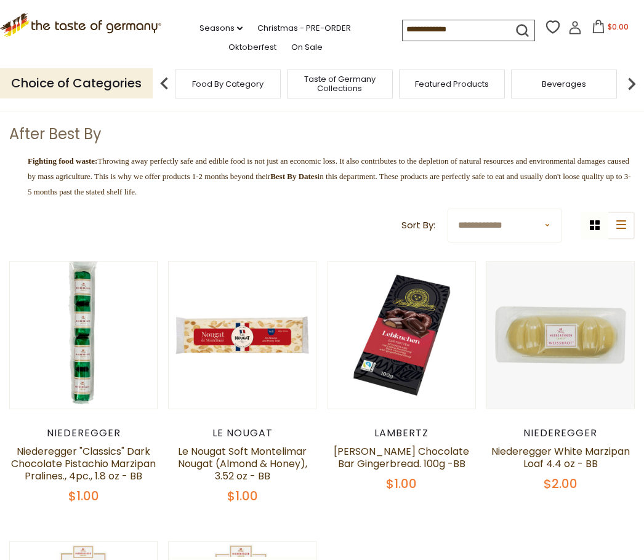
scroll to position [72, 0]
click at [289, 26] on link "Christmas - PRE-ORDER" at bounding box center [304, 29] width 94 height 14
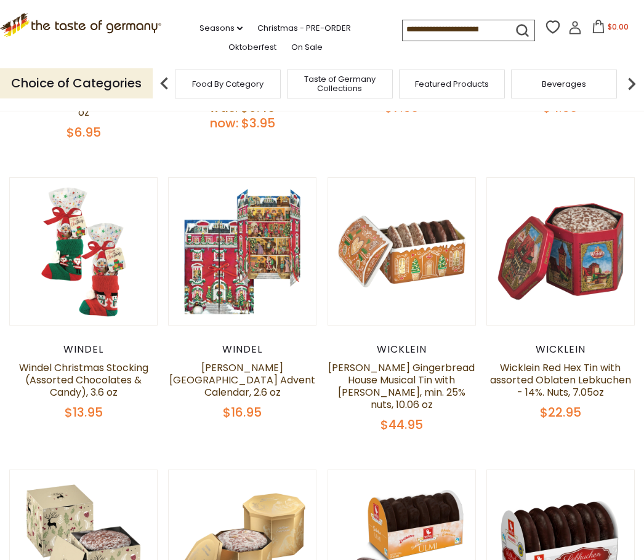
scroll to position [470, 0]
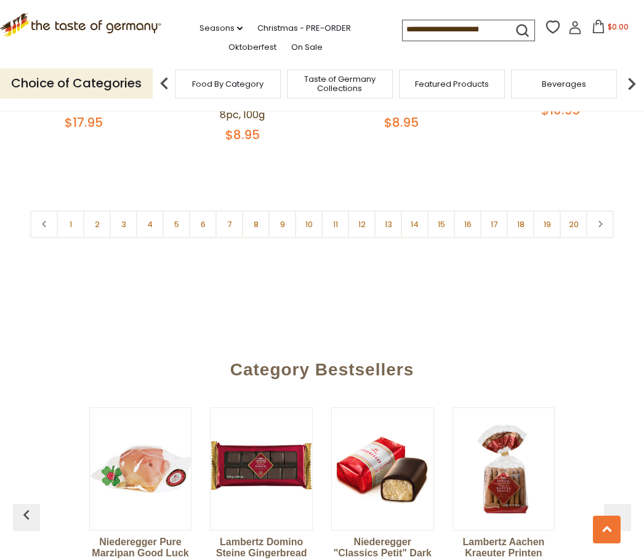
click at [127, 226] on link "3" at bounding box center [124, 225] width 28 height 28
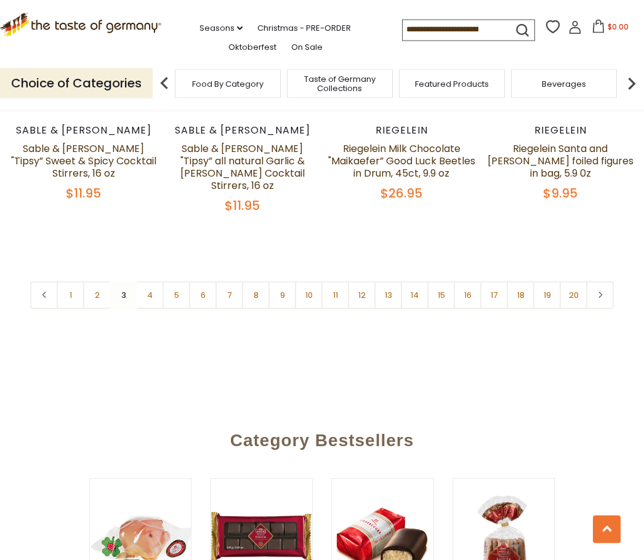
scroll to position [2680, 0]
click at [155, 294] on link "4" at bounding box center [150, 295] width 28 height 28
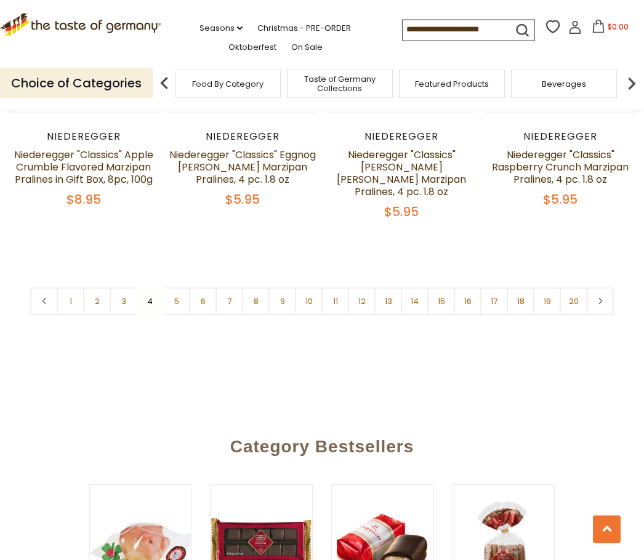
scroll to position [2686, 0]
click at [176, 288] on link "5" at bounding box center [177, 302] width 28 height 28
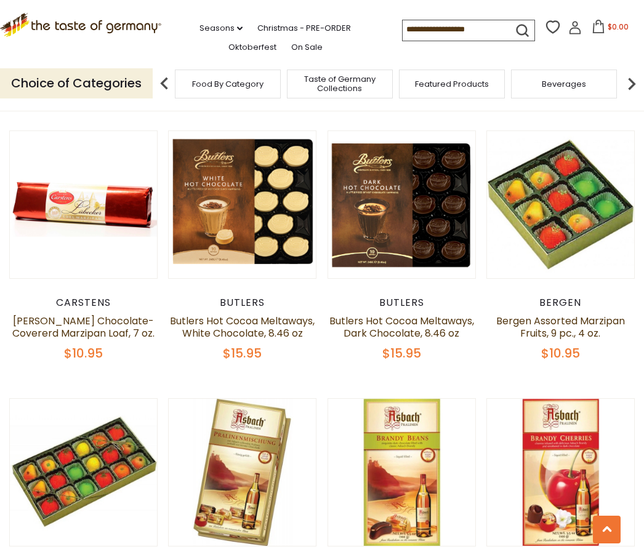
scroll to position [836, 0]
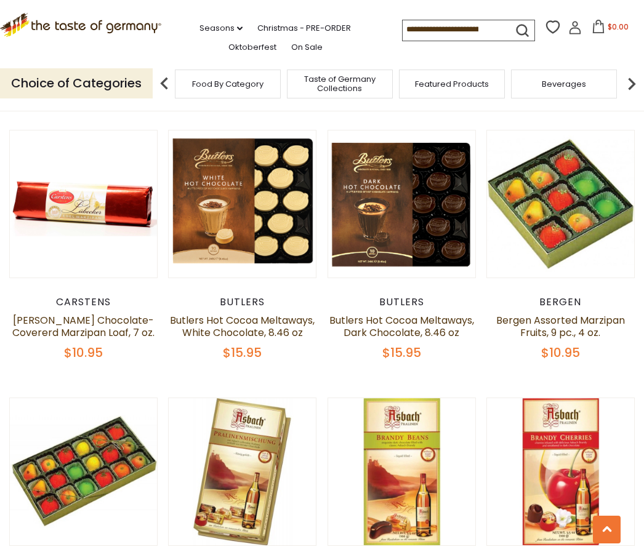
click at [584, 322] on link "Bergen Assorted Marzipan Fruits, 9 pc., 4 oz." at bounding box center [560, 326] width 129 height 26
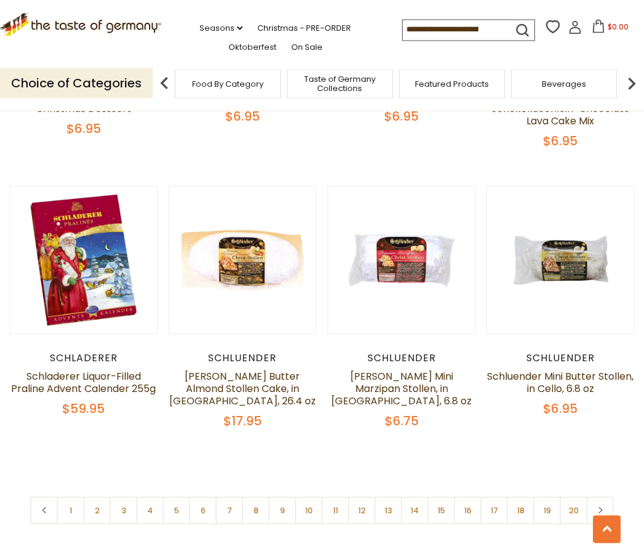
scroll to position [2498, 0]
click at [175, 497] on link "5" at bounding box center [177, 511] width 28 height 28
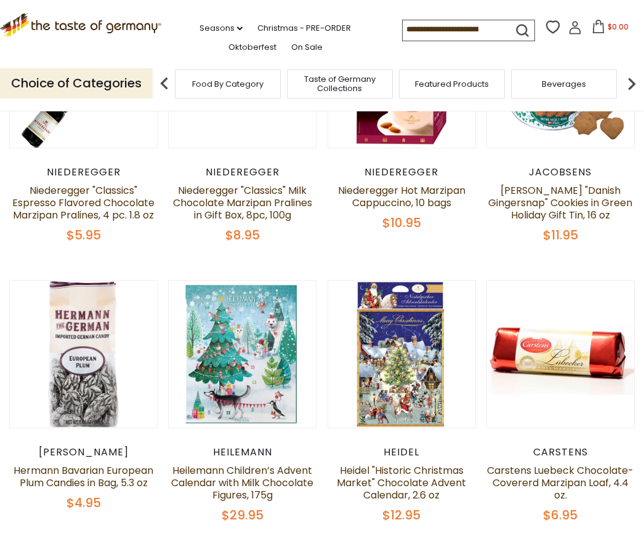
scroll to position [348, 0]
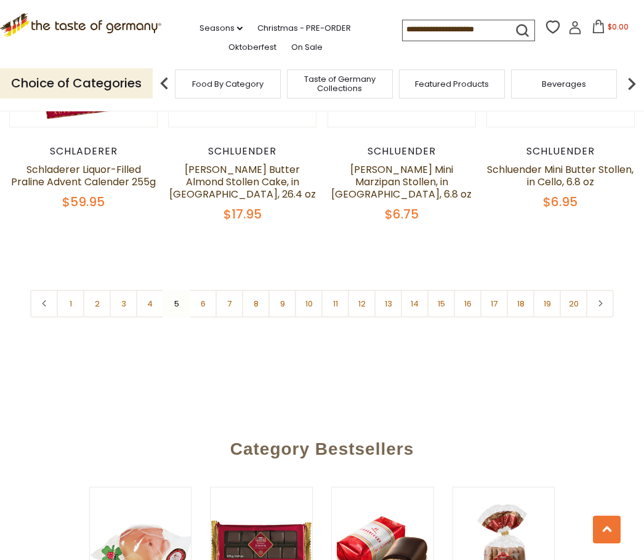
click at [206, 290] on link "6" at bounding box center [203, 304] width 28 height 28
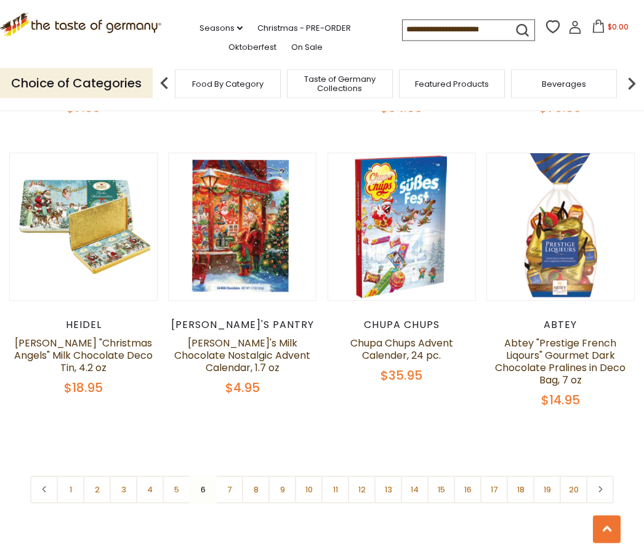
scroll to position [2482, 0]
click at [227, 486] on link "7" at bounding box center [230, 490] width 28 height 28
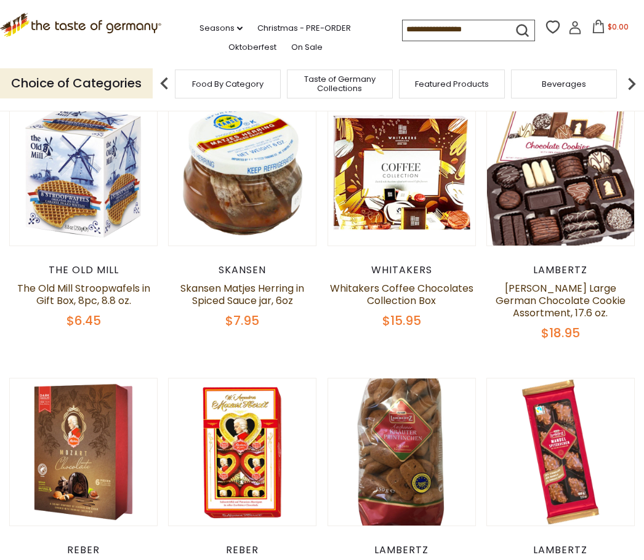
scroll to position [309, 0]
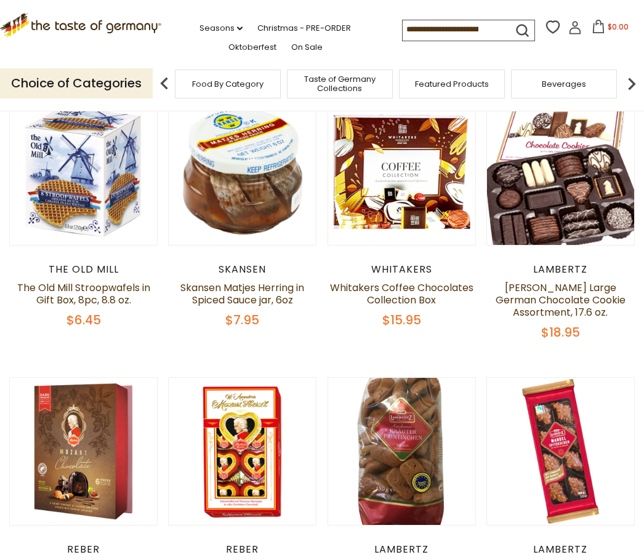
click at [407, 297] on link "Whitakers Coffee Chocolates Collection Box" at bounding box center [401, 294] width 143 height 26
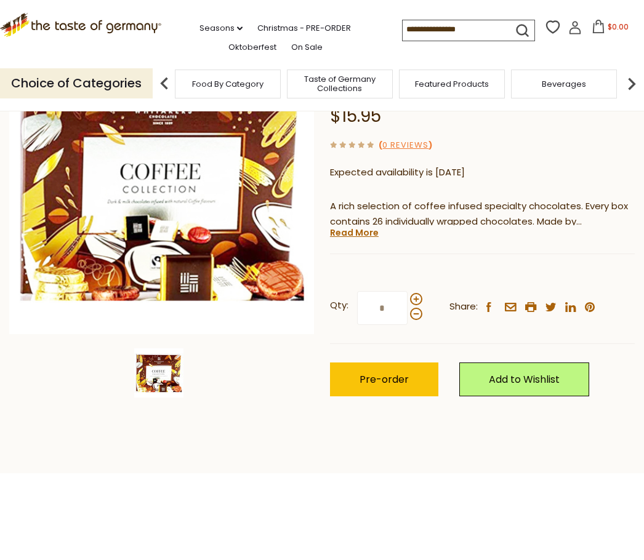
scroll to position [144, 0]
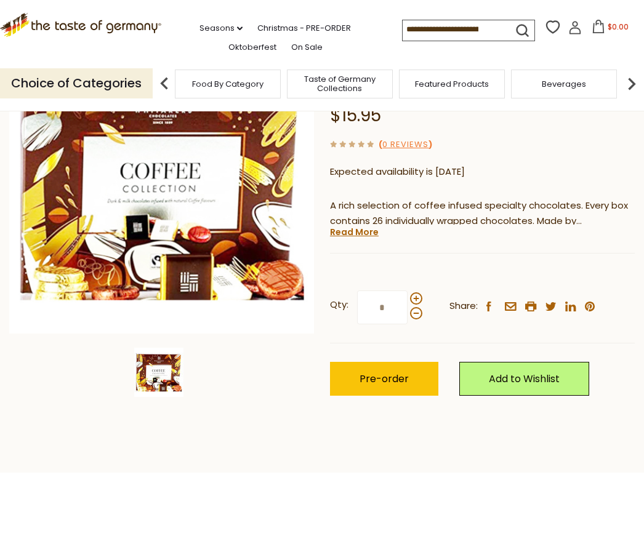
click at [385, 233] on div "Whitakers Whitakers Coffee Chocolates Collection Box $15.95 ( 0 Reviews ) Expec…" at bounding box center [482, 225] width 305 height 395
click at [362, 233] on link "Read More" at bounding box center [354, 232] width 49 height 12
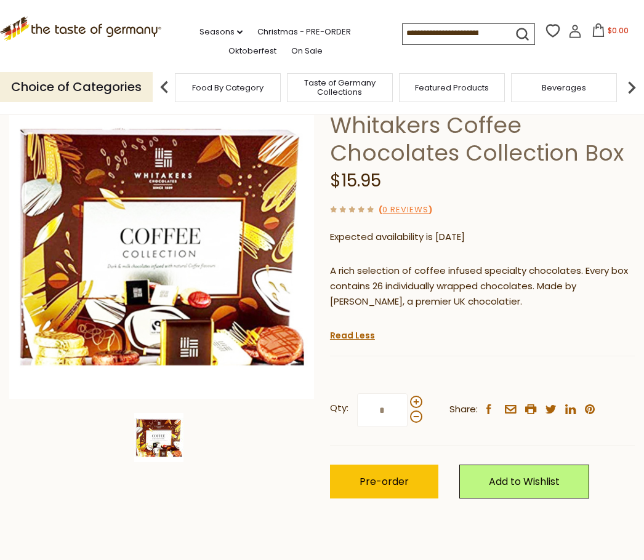
scroll to position [0, 0]
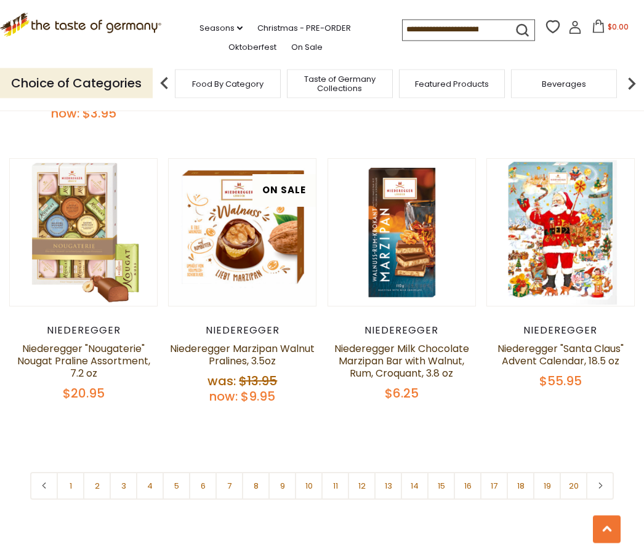
scroll to position [2529, 0]
click at [204, 472] on link "6" at bounding box center [203, 486] width 28 height 28
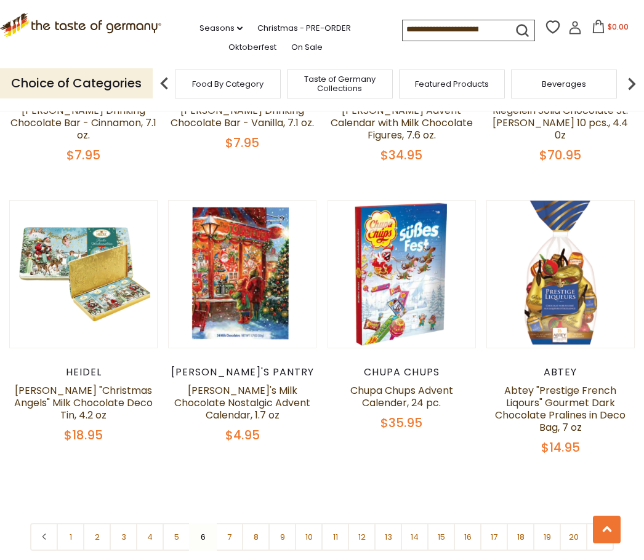
scroll to position [2437, 0]
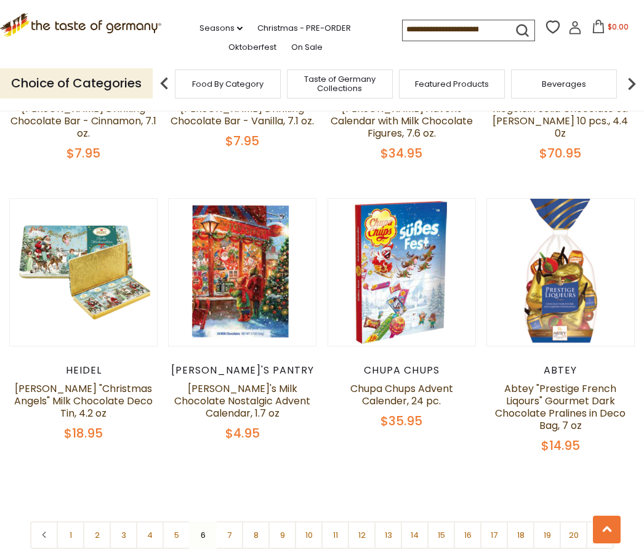
click at [230, 525] on link "7" at bounding box center [230, 536] width 28 height 28
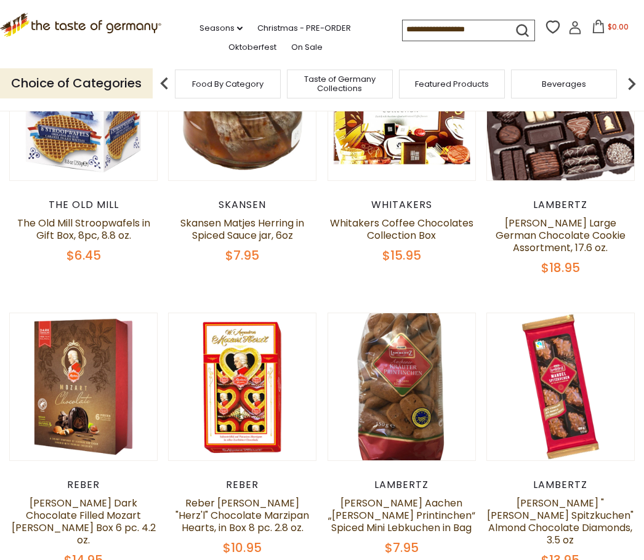
scroll to position [348, 0]
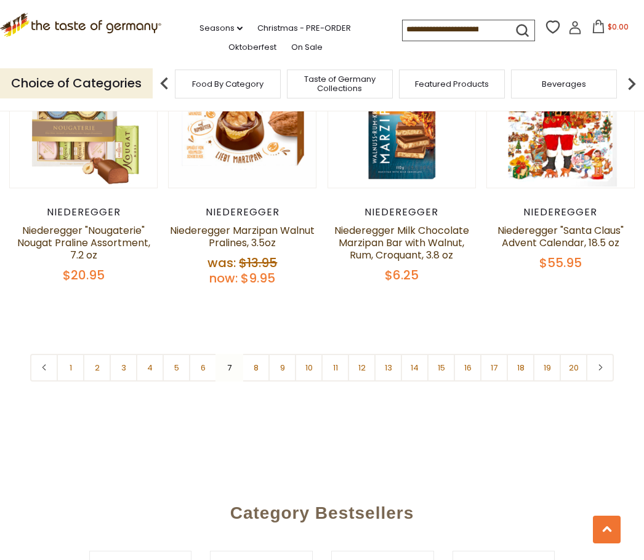
click at [262, 354] on link "8" at bounding box center [256, 368] width 28 height 28
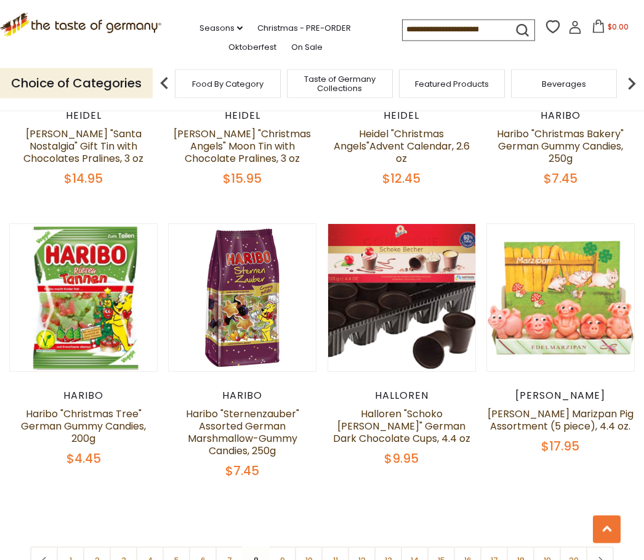
scroll to position [2436, 0]
click at [278, 547] on link "9" at bounding box center [282, 561] width 28 height 28
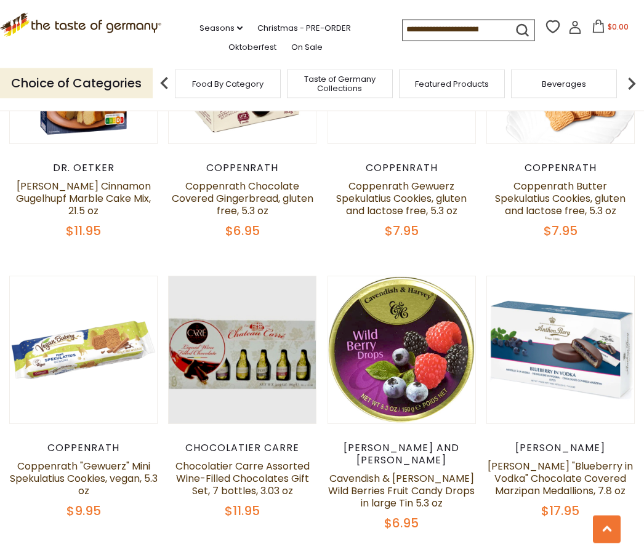
scroll to position [998, 0]
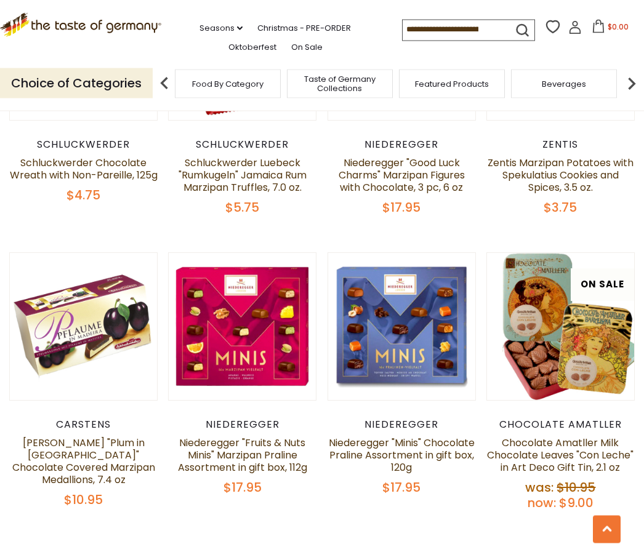
scroll to position [2476, 0]
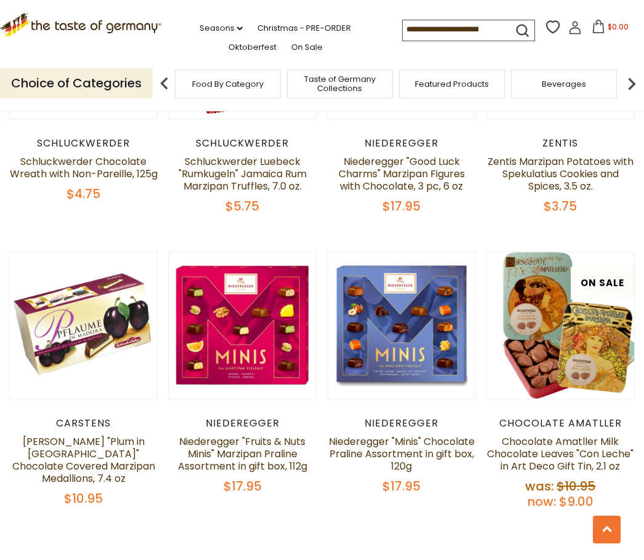
click at [611, 435] on link "Chocolate Amatller Milk Chocolate Leaves "Con Leche" in Art Deco Gift Tin, 2.1 …" at bounding box center [560, 454] width 147 height 39
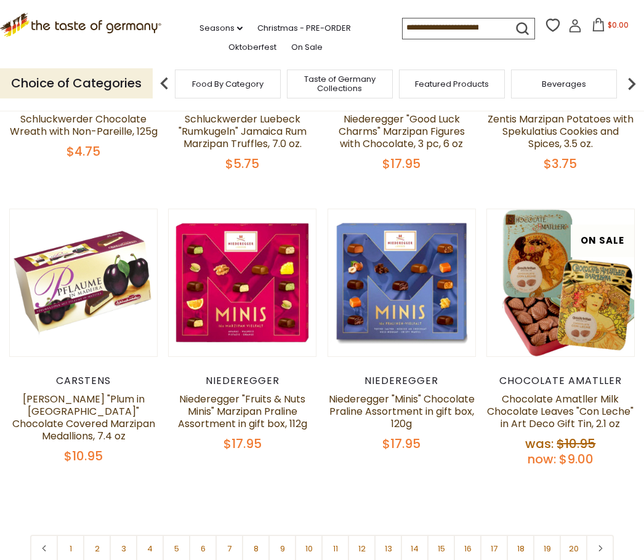
click at [258, 535] on link "8" at bounding box center [256, 549] width 28 height 28
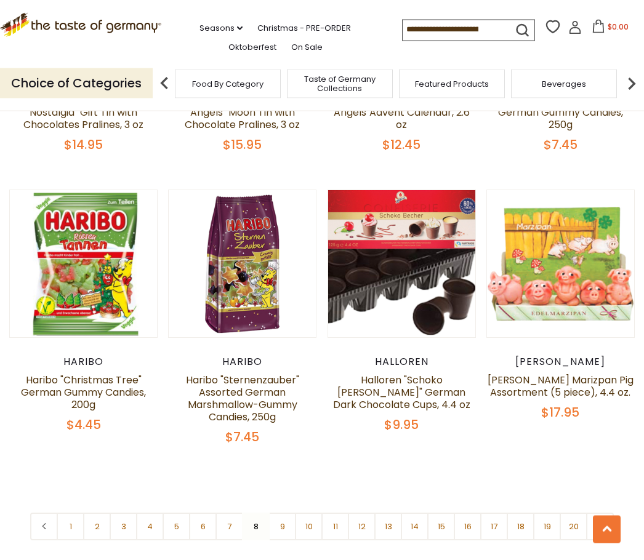
scroll to position [2470, 0]
click at [286, 513] on link "9" at bounding box center [282, 527] width 28 height 28
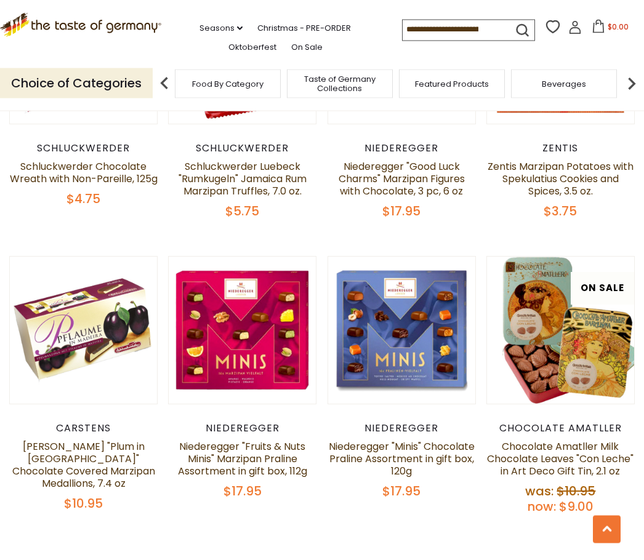
scroll to position [2475, 0]
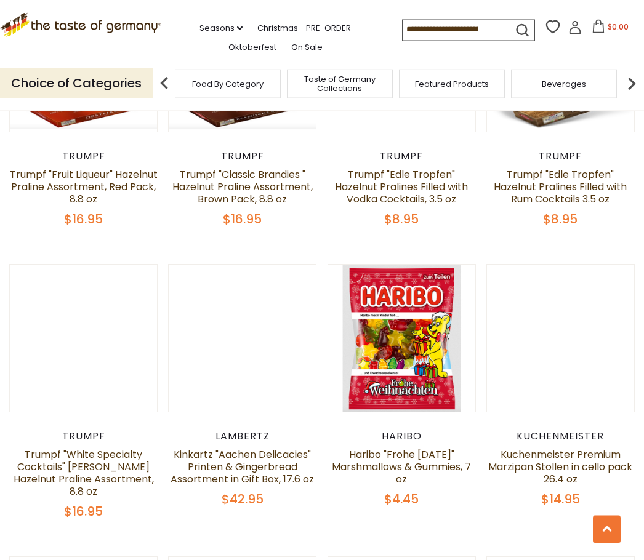
scroll to position [1010, 0]
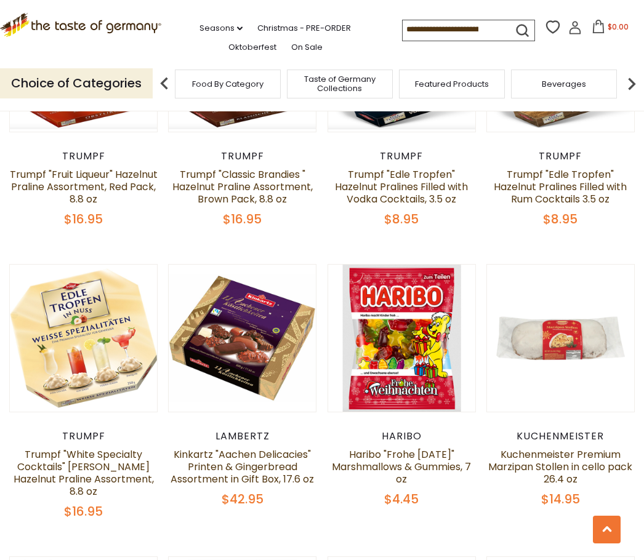
click at [592, 372] on link at bounding box center [561, 338] width 124 height 124
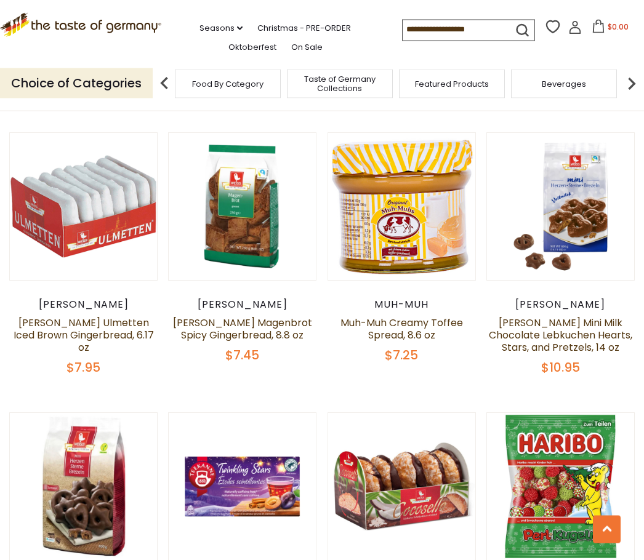
scroll to position [1703, 0]
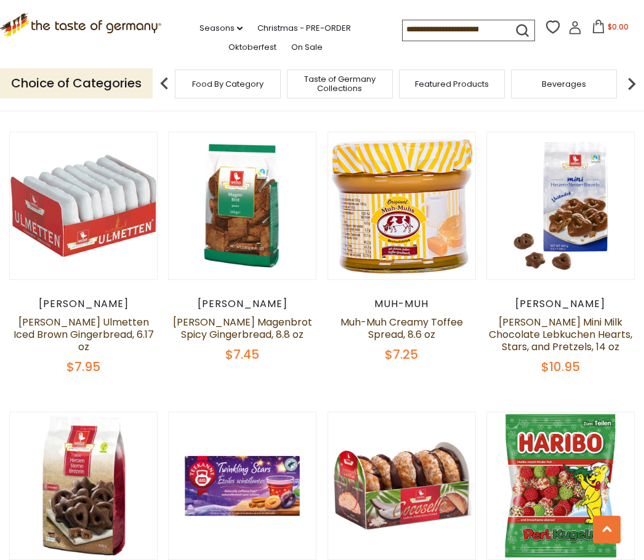
click at [409, 318] on link "Muh-Muh Creamy Toffee Spread, 8.6 oz" at bounding box center [402, 328] width 123 height 26
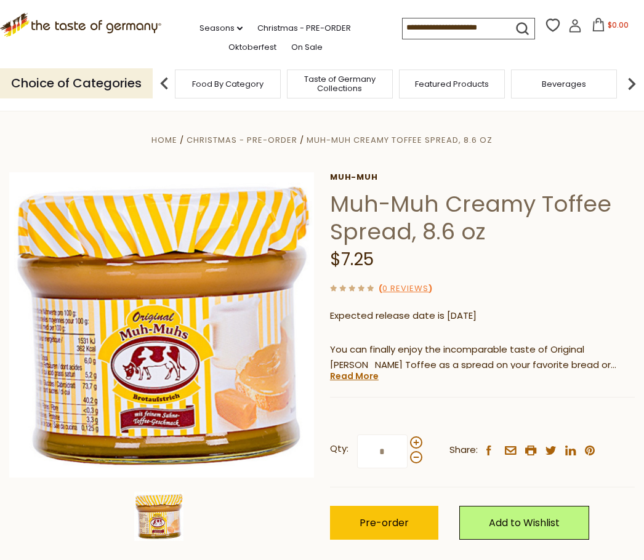
click at [361, 377] on link "Read More" at bounding box center [354, 376] width 49 height 12
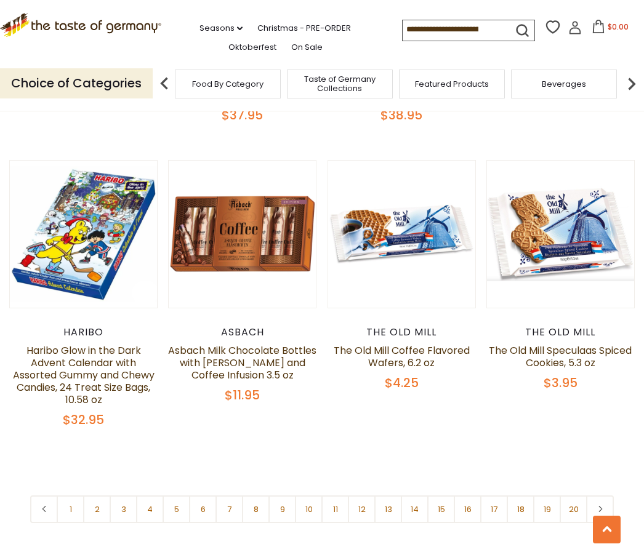
scroll to position [2528, 0]
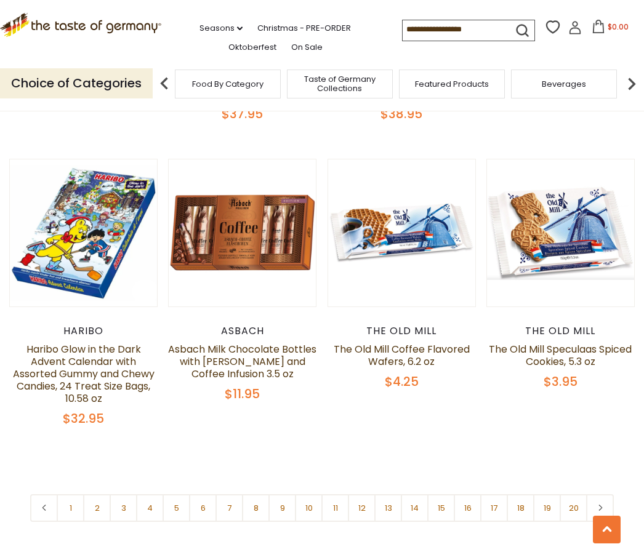
click at [336, 494] on link "11" at bounding box center [335, 508] width 28 height 28
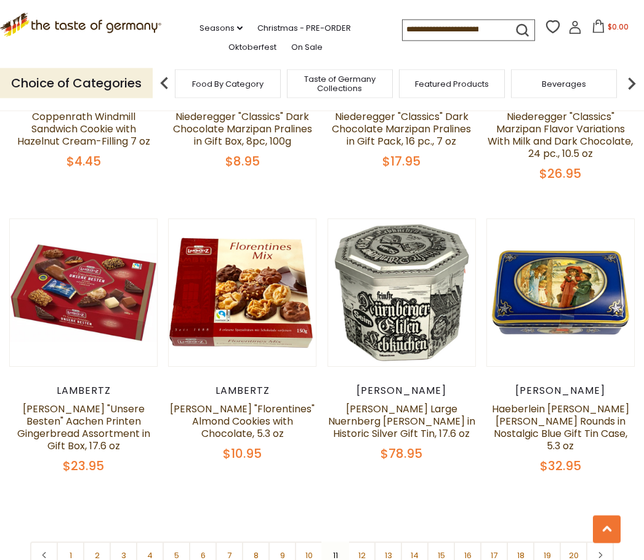
scroll to position [2478, 0]
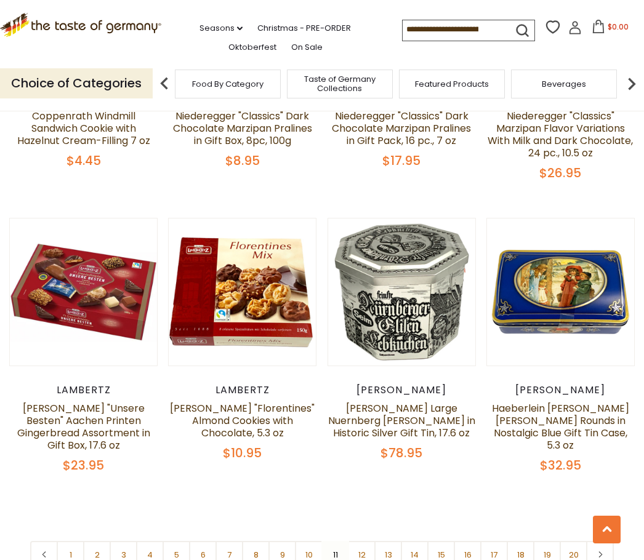
click at [360, 546] on link "12" at bounding box center [362, 555] width 28 height 28
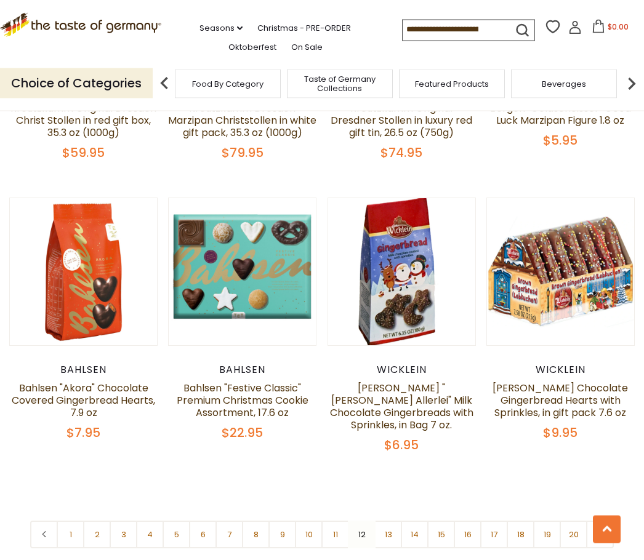
scroll to position [2477, 0]
click at [389, 523] on link "13" at bounding box center [388, 535] width 28 height 28
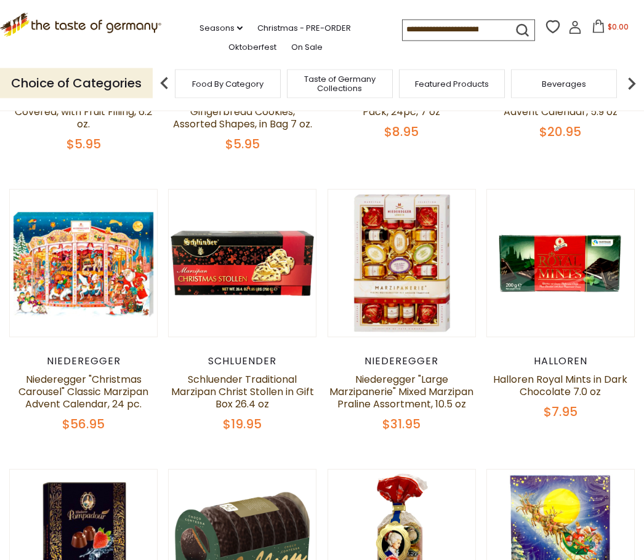
scroll to position [509, 0]
click at [615, 320] on link at bounding box center [561, 263] width 124 height 124
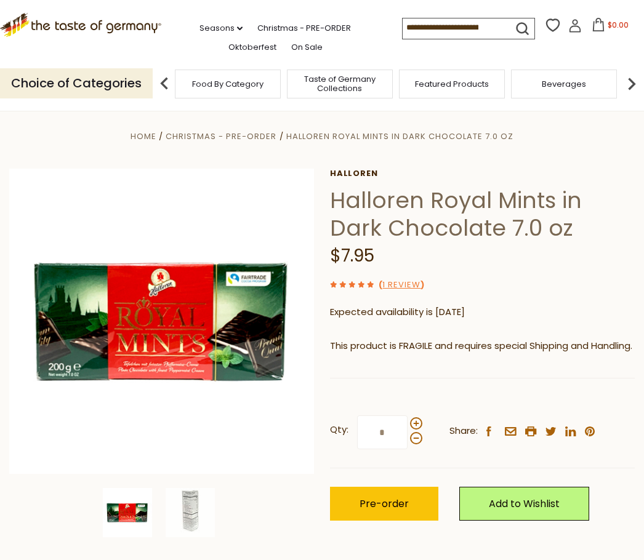
scroll to position [3, 0]
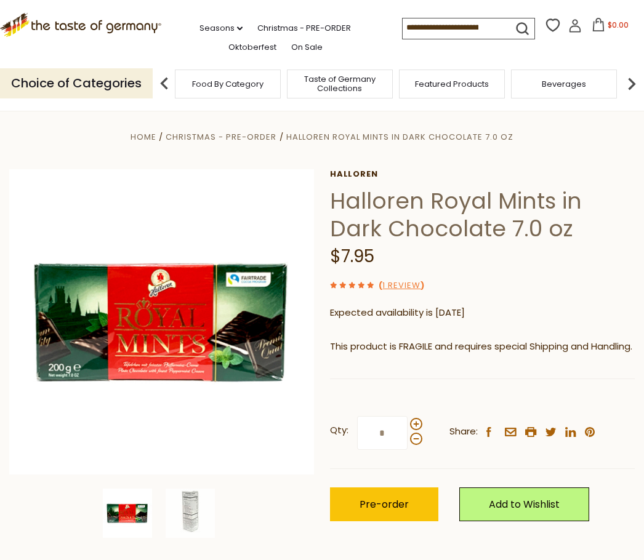
click at [113, 357] on img at bounding box center [161, 321] width 305 height 305
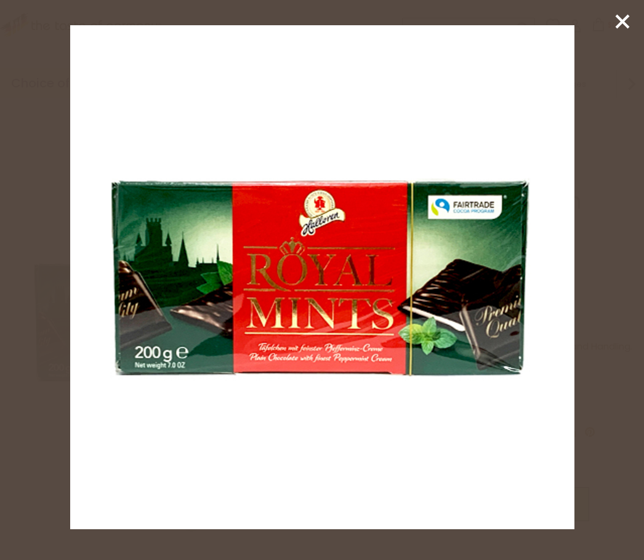
click at [624, 30] on icon at bounding box center [622, 21] width 18 height 18
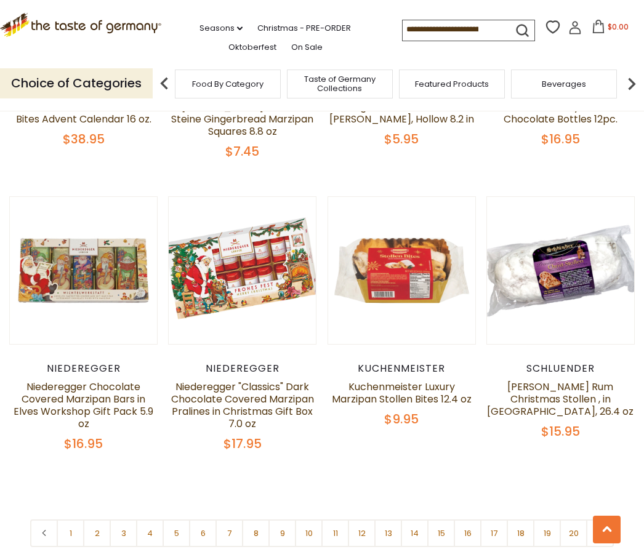
scroll to position [2504, 0]
click at [383, 524] on link "13" at bounding box center [388, 533] width 28 height 28
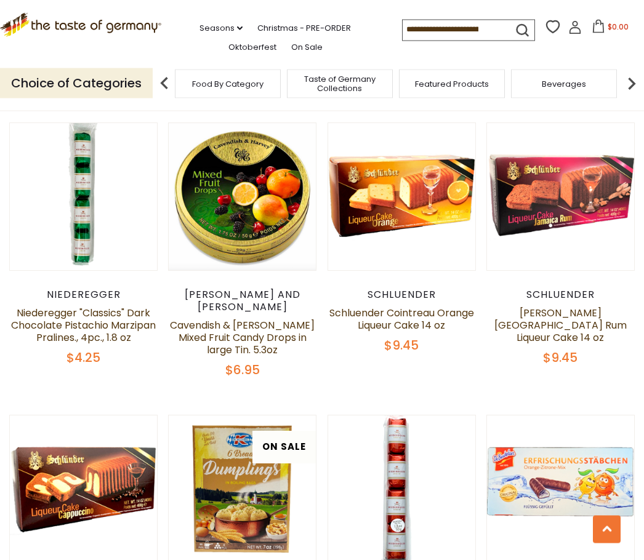
scroll to position [1429, 0]
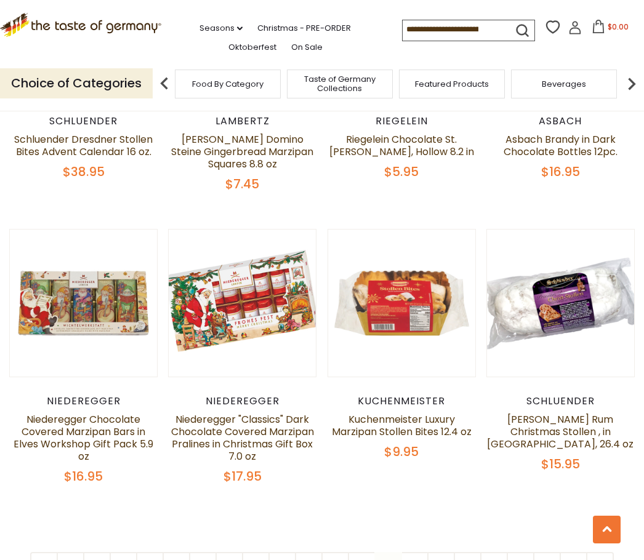
click at [411, 554] on link "14" at bounding box center [415, 566] width 28 height 28
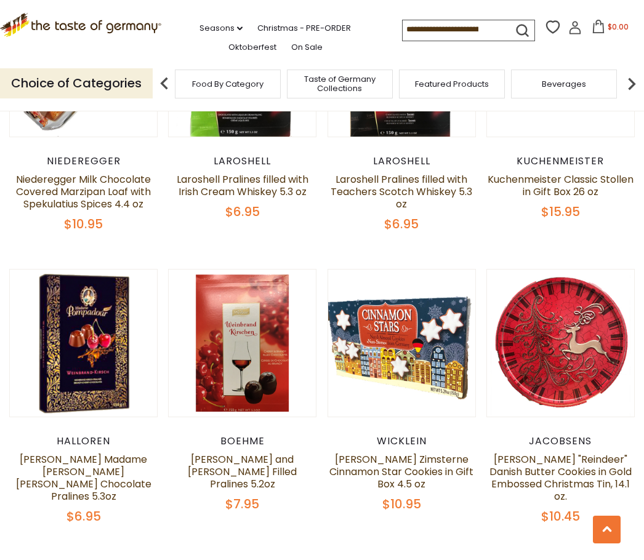
scroll to position [1565, 0]
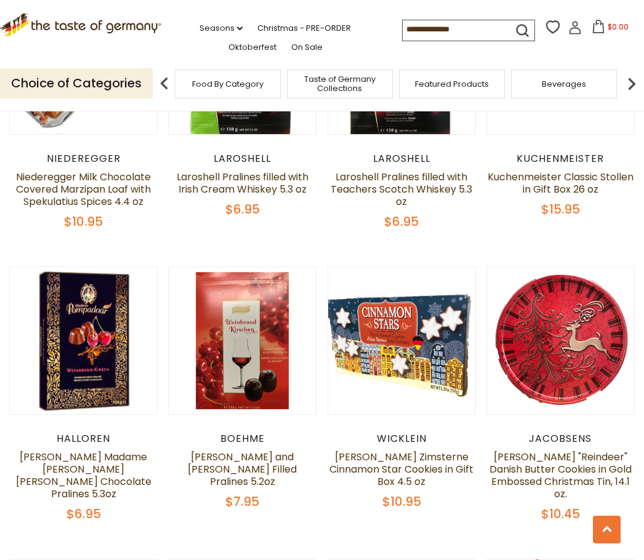
click at [573, 463] on link "Jacobsens "Reindeer" Danish Butter Cookies in Gold Embossed Christmas Tin, 14.1…" at bounding box center [561, 475] width 142 height 51
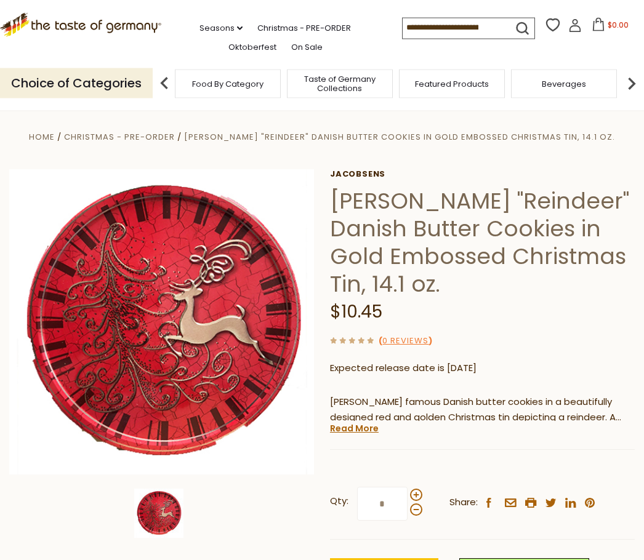
scroll to position [3, 0]
click at [350, 431] on link "Read More" at bounding box center [354, 428] width 49 height 12
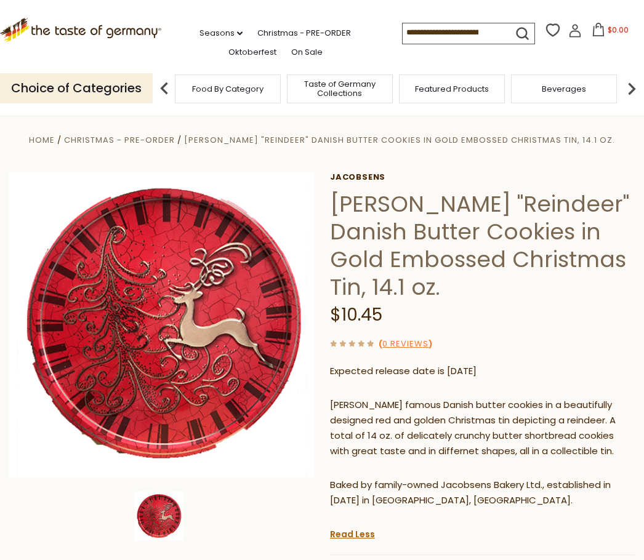
scroll to position [0, 0]
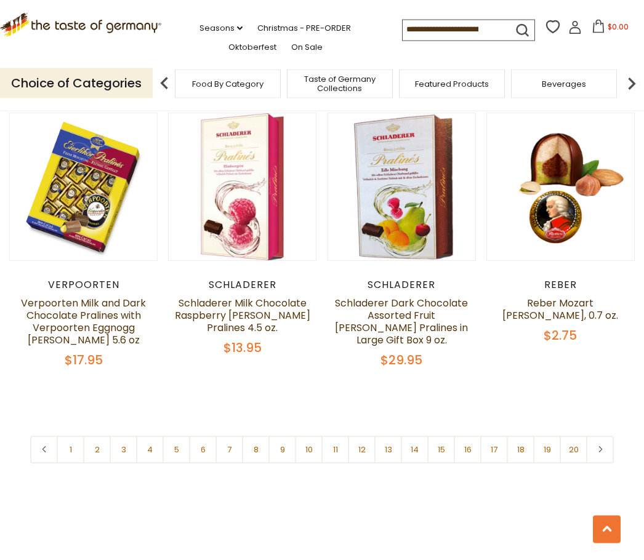
scroll to position [2584, 0]
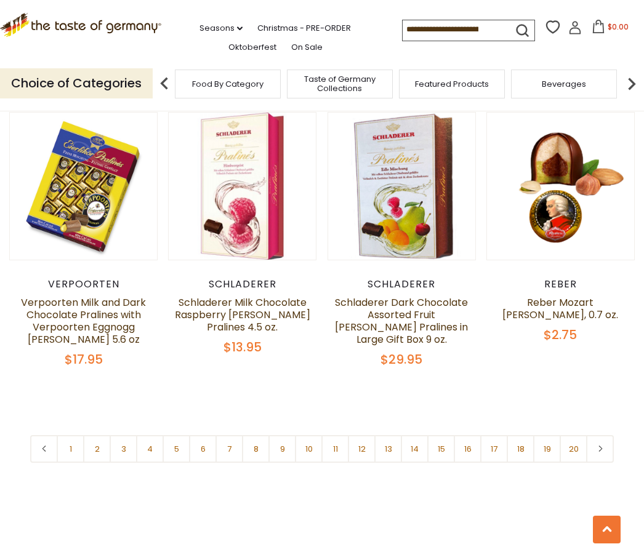
click at [441, 455] on link "15" at bounding box center [441, 449] width 28 height 28
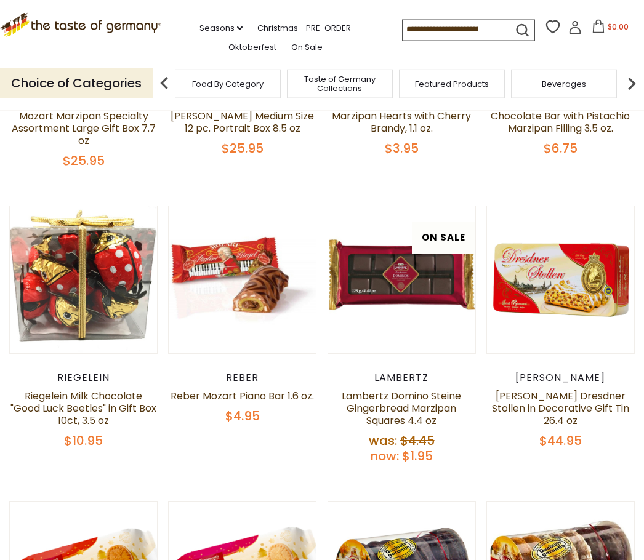
scroll to position [509, 0]
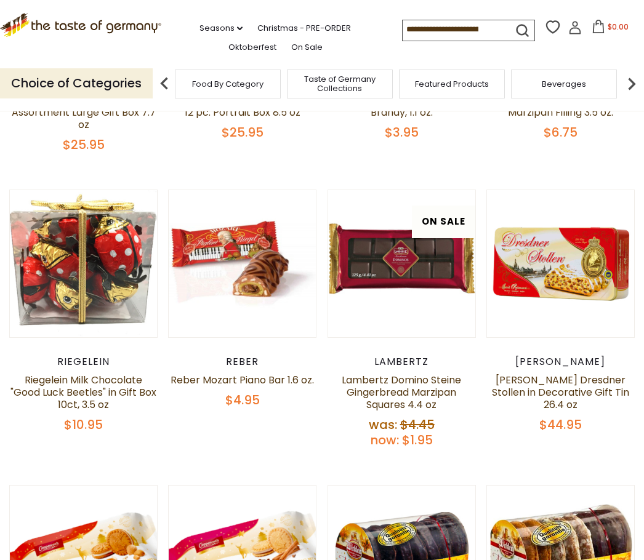
click at [417, 406] on link "Lambertz Domino Steine Gingerbread Marzipan Squares 4.4 oz" at bounding box center [401, 392] width 119 height 39
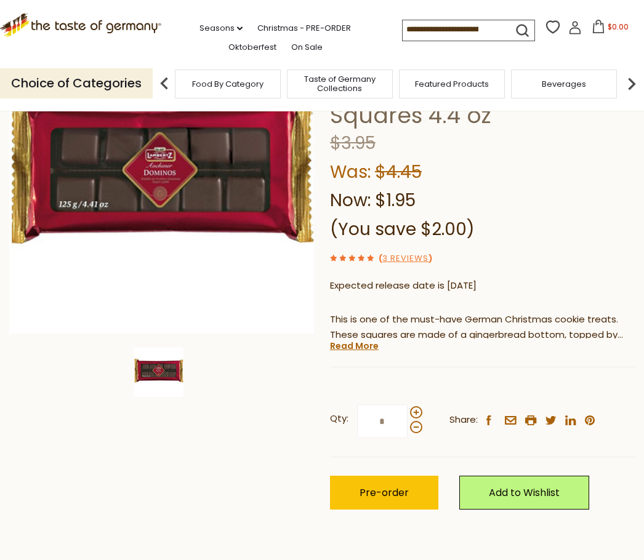
scroll to position [143, 0]
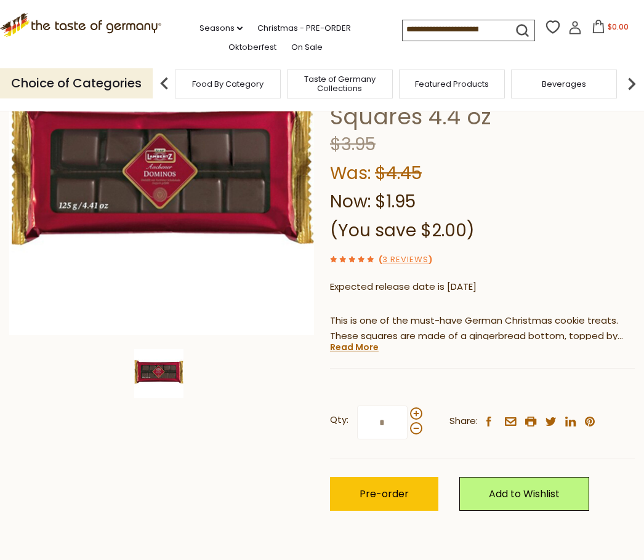
click at [401, 487] on span "Pre-order" at bounding box center [384, 494] width 49 height 14
click at [526, 490] on link "Add to Wishlist" at bounding box center [524, 494] width 130 height 34
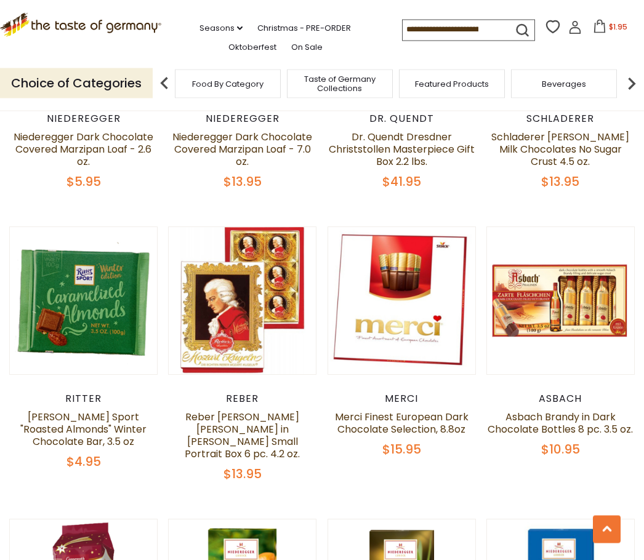
scroll to position [1620, 0]
click at [281, 412] on link "Reber [PERSON_NAME] [PERSON_NAME] in [PERSON_NAME] Small Portrait Box 6 pc. 4.2…" at bounding box center [242, 435] width 115 height 51
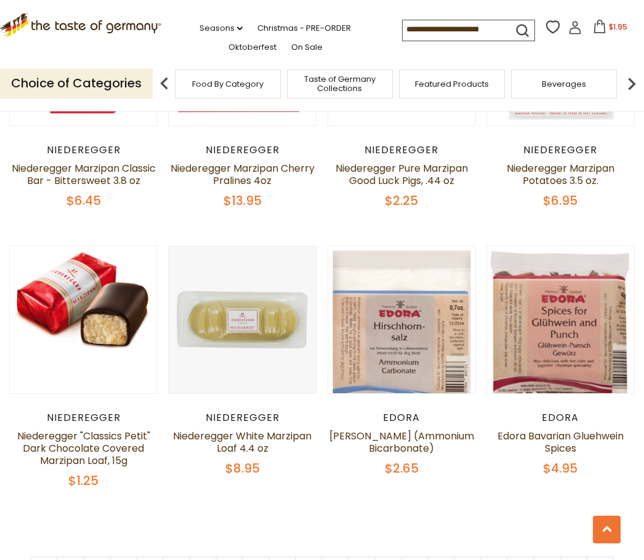
scroll to position [2442, 0]
click at [443, 556] on link "15" at bounding box center [441, 570] width 28 height 28
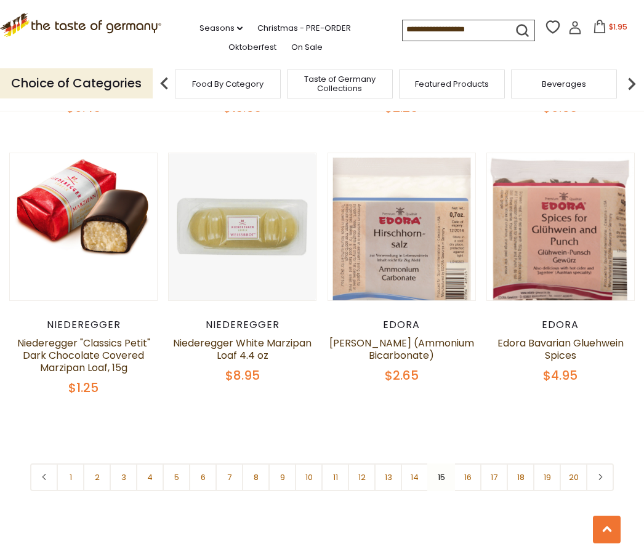
scroll to position [2536, 0]
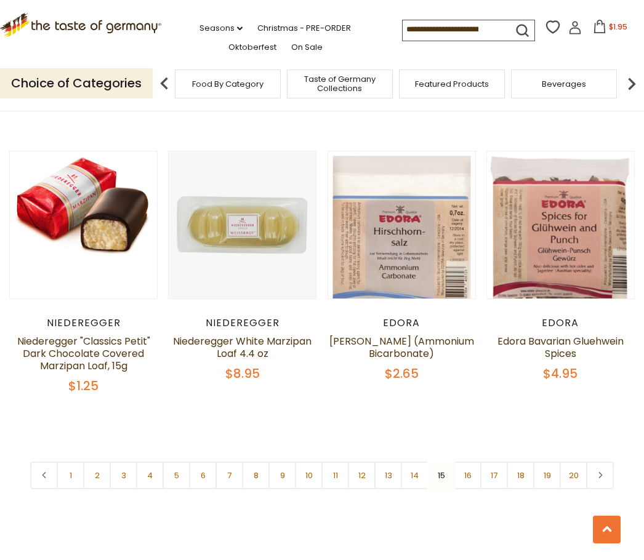
click at [471, 462] on link "16" at bounding box center [468, 476] width 28 height 28
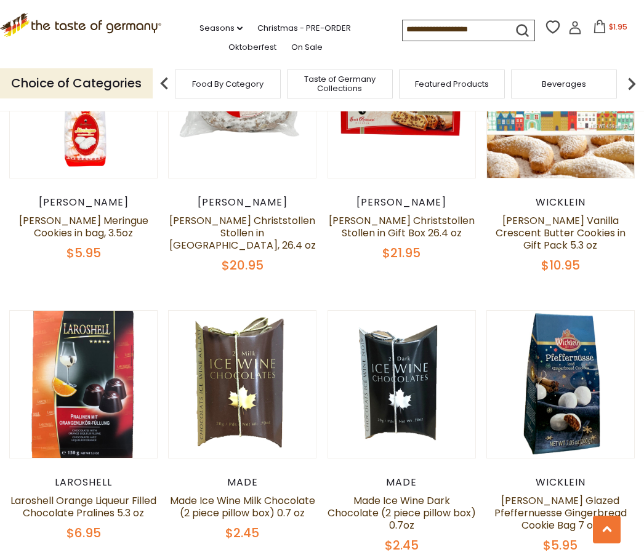
scroll to position [2326, 0]
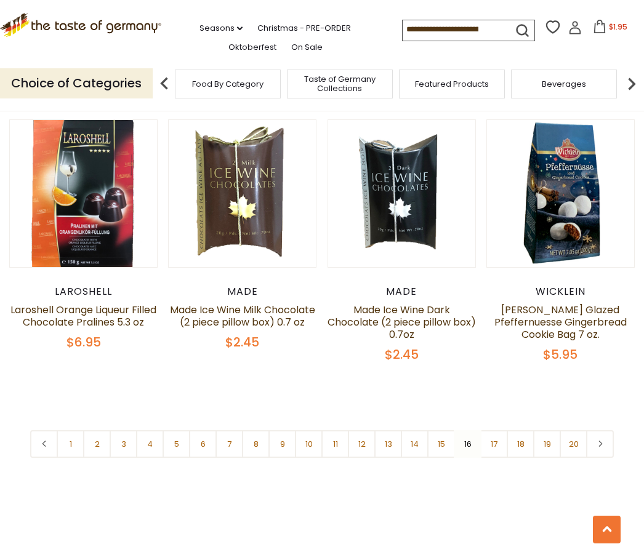
click at [499, 450] on link "17" at bounding box center [494, 444] width 28 height 28
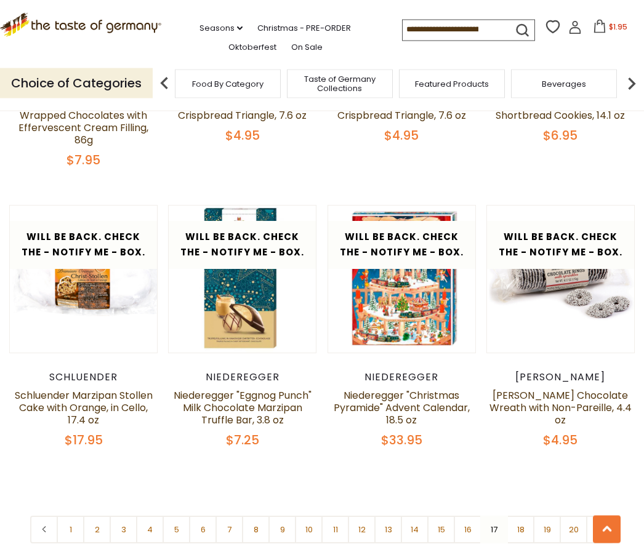
scroll to position [2458, 0]
click at [518, 544] on link "18" at bounding box center [521, 530] width 28 height 28
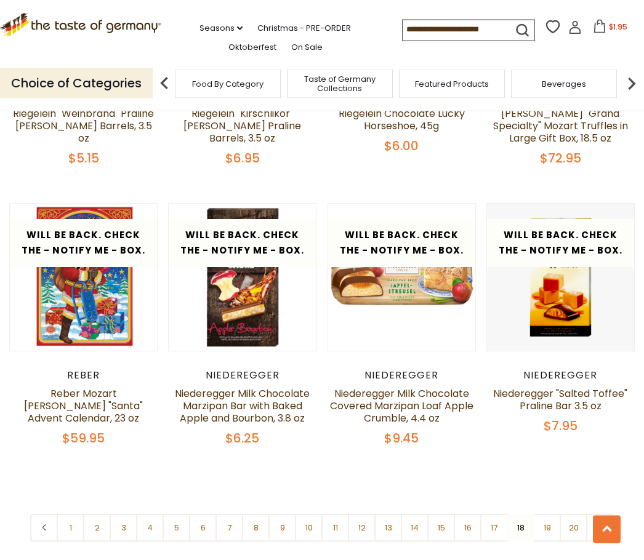
scroll to position [2469, 0]
click at [554, 518] on link "19" at bounding box center [547, 528] width 28 height 28
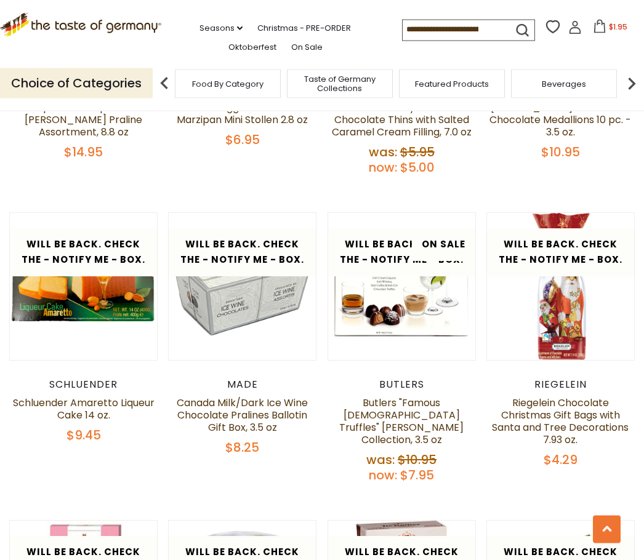
scroll to position [1904, 0]
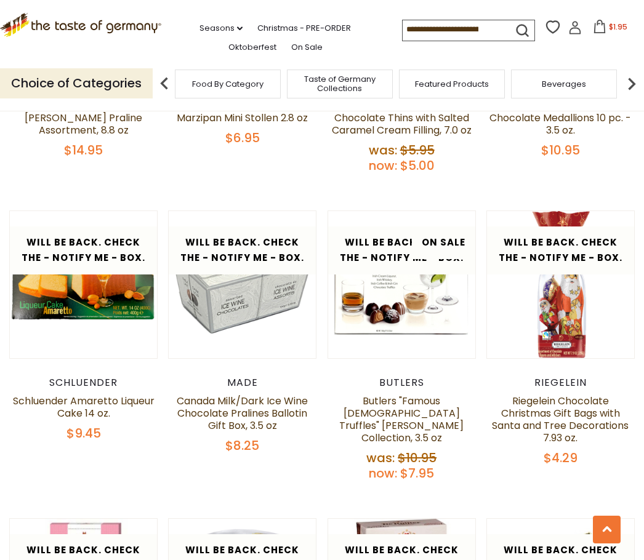
click at [216, 403] on link "Canada Milk/Dark Ice Wine Chocolate Pralines Ballotin Gift Box, 3.5 oz" at bounding box center [242, 413] width 131 height 39
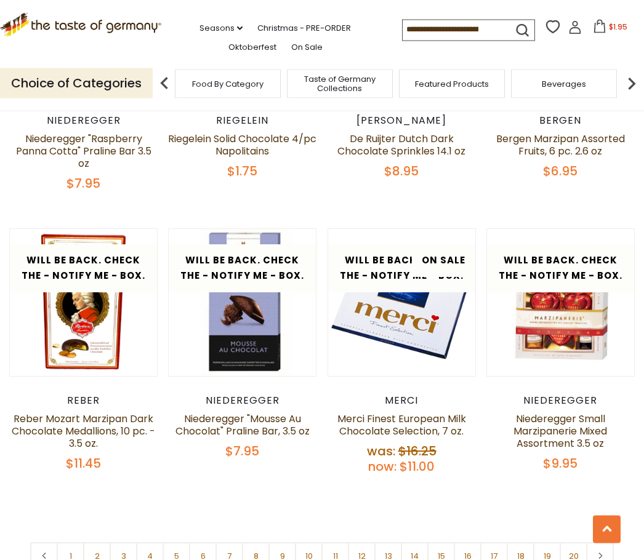
scroll to position [2474, 0]
click at [538, 544] on link "19" at bounding box center [547, 556] width 28 height 28
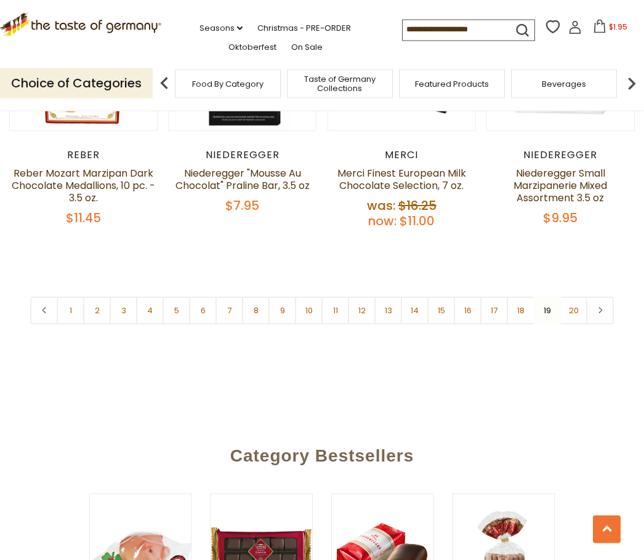
scroll to position [2721, 0]
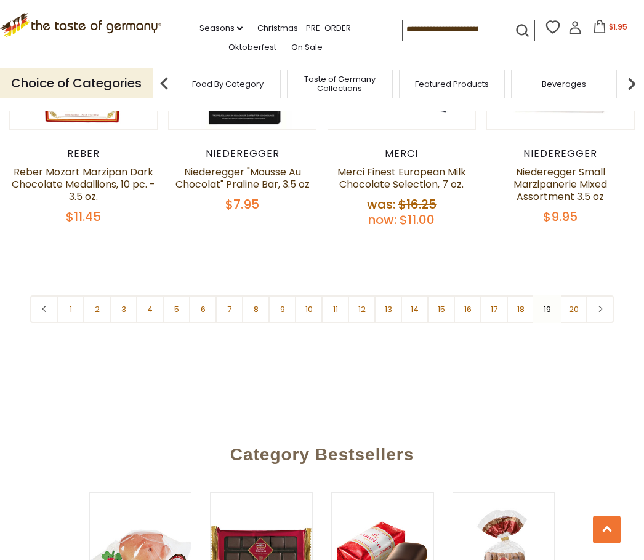
click at [564, 299] on link "20" at bounding box center [574, 310] width 28 height 28
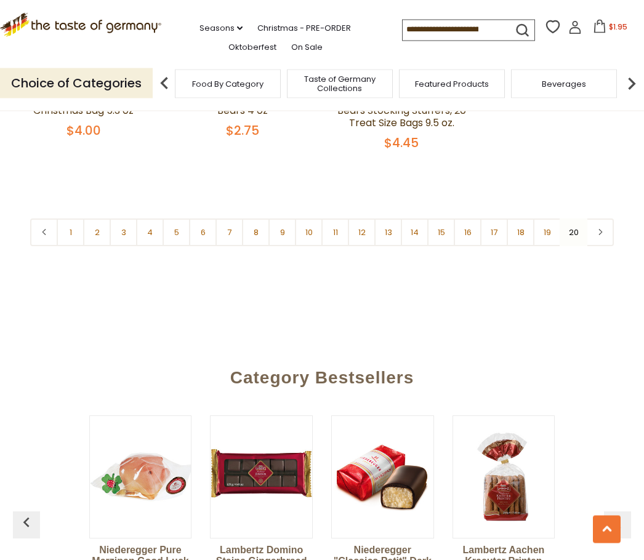
scroll to position [779, 0]
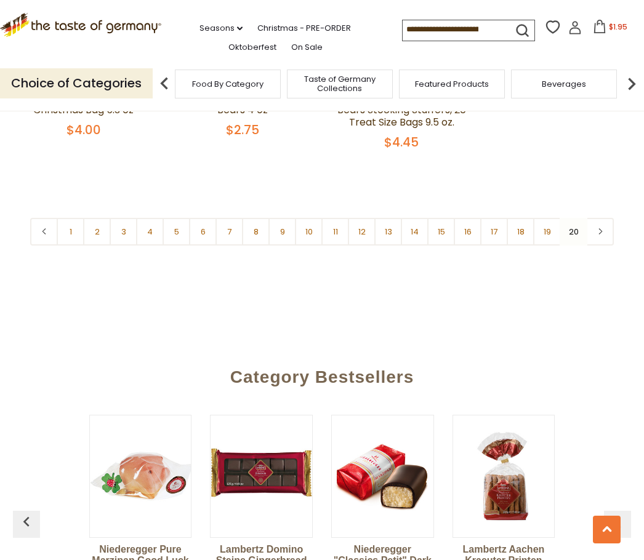
click at [592, 235] on link at bounding box center [600, 232] width 28 height 28
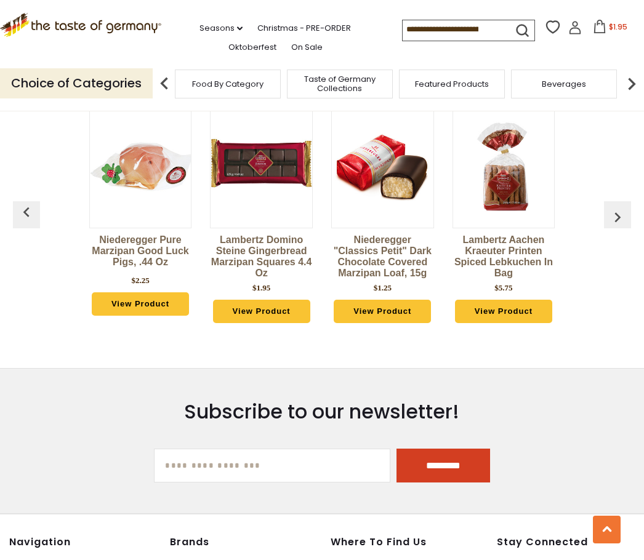
scroll to position [1089, 0]
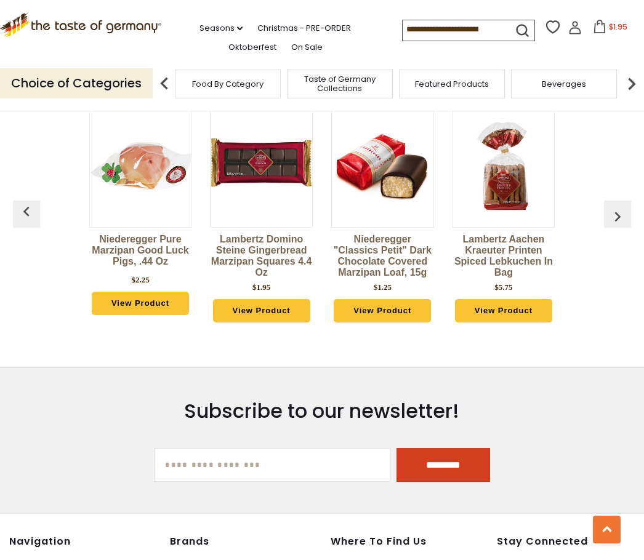
click at [608, 217] on button "button" at bounding box center [617, 214] width 27 height 27
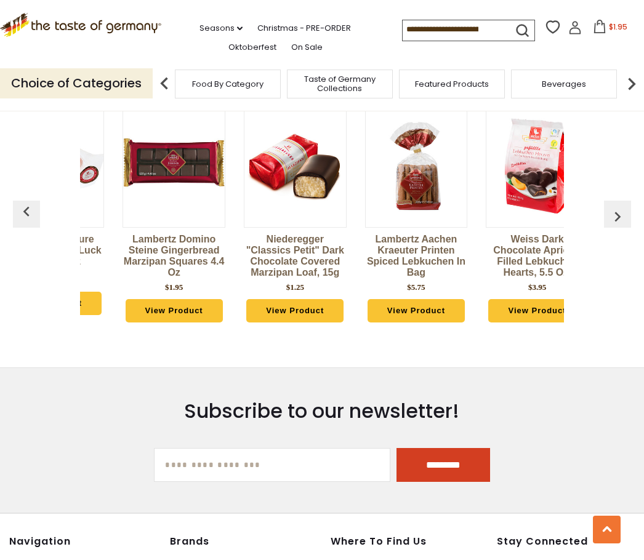
scroll to position [0, 121]
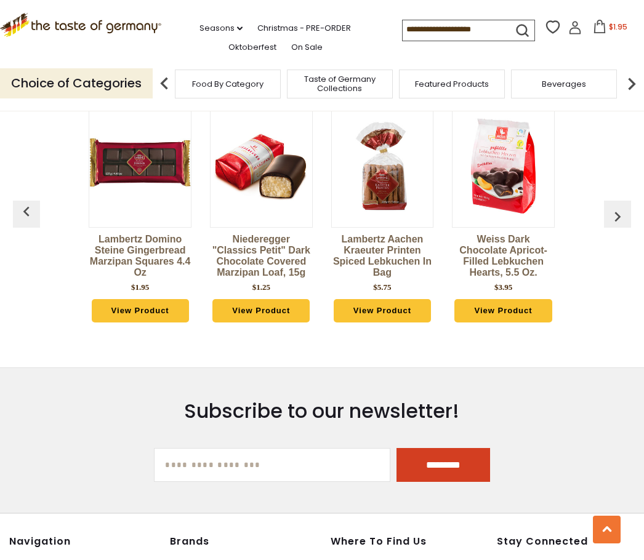
click at [608, 212] on button "button" at bounding box center [617, 214] width 27 height 27
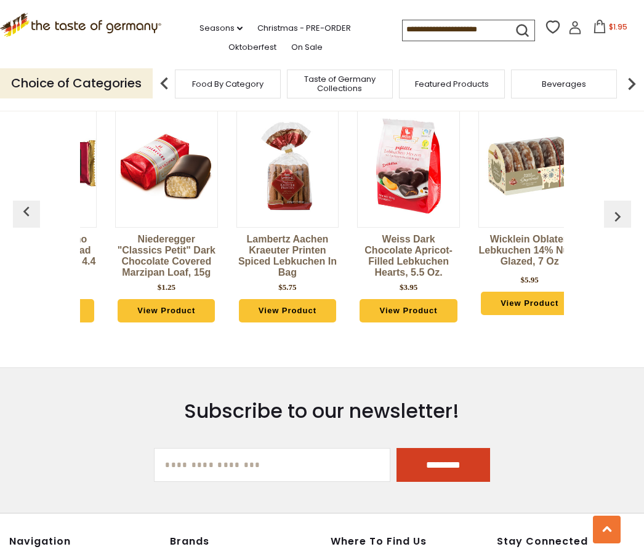
scroll to position [0, 243]
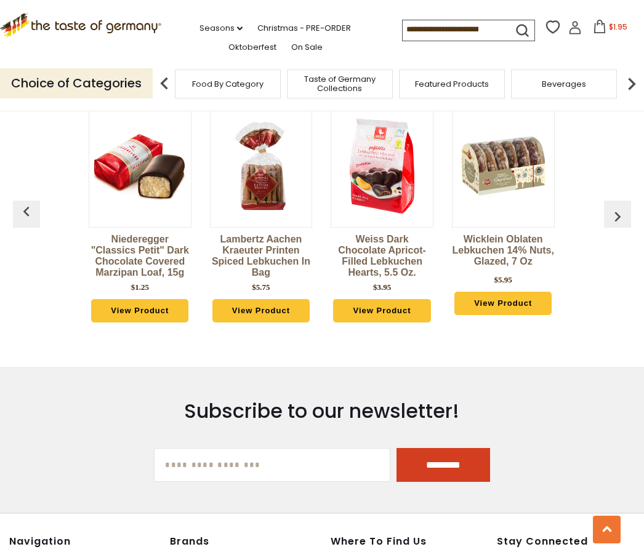
click at [591, 212] on div "Niederegger Pure Marzipan Good Luck Pigs, .44 oz $2.25 View Product [PERSON_NAM…" at bounding box center [321, 222] width 605 height 266
click at [612, 220] on button "button" at bounding box center [617, 214] width 27 height 27
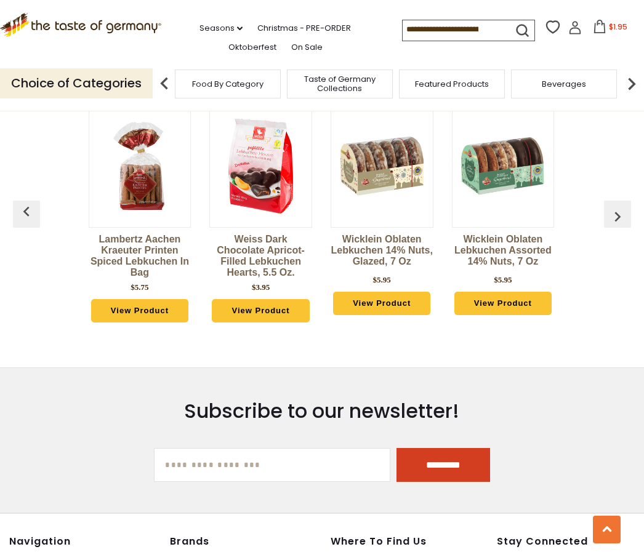
click at [609, 216] on button "button" at bounding box center [617, 214] width 27 height 27
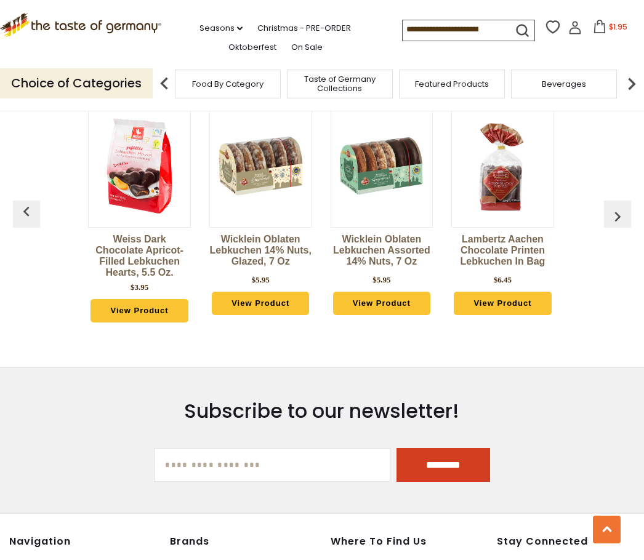
click at [611, 217] on button "button" at bounding box center [617, 214] width 27 height 27
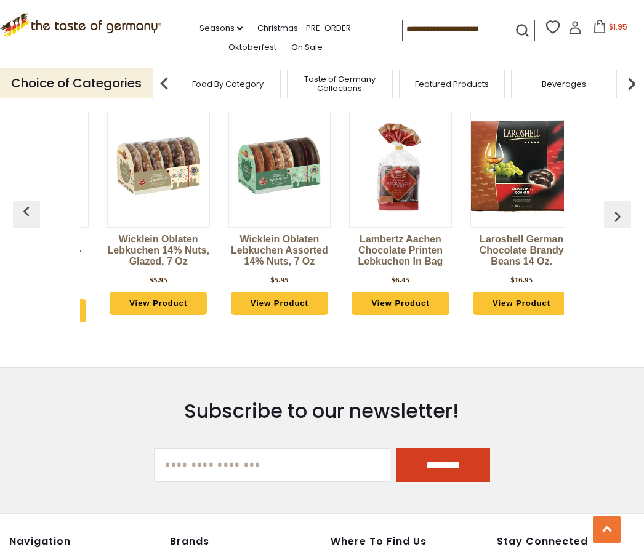
scroll to position [0, 607]
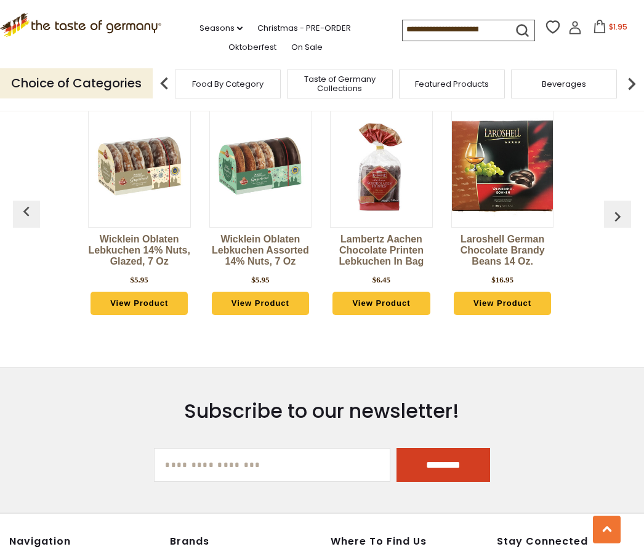
click at [605, 217] on button "button" at bounding box center [617, 214] width 27 height 27
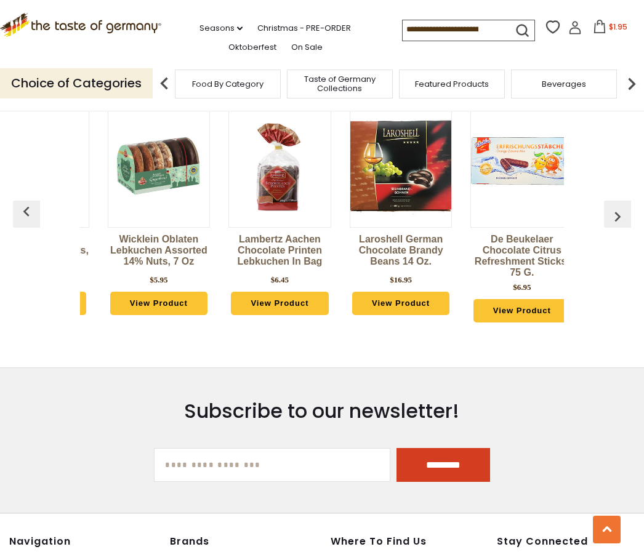
scroll to position [0, 728]
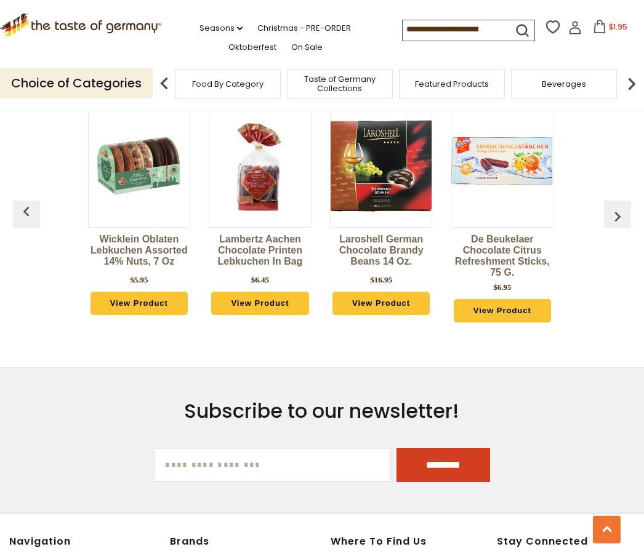
click at [607, 216] on button "button" at bounding box center [617, 214] width 27 height 27
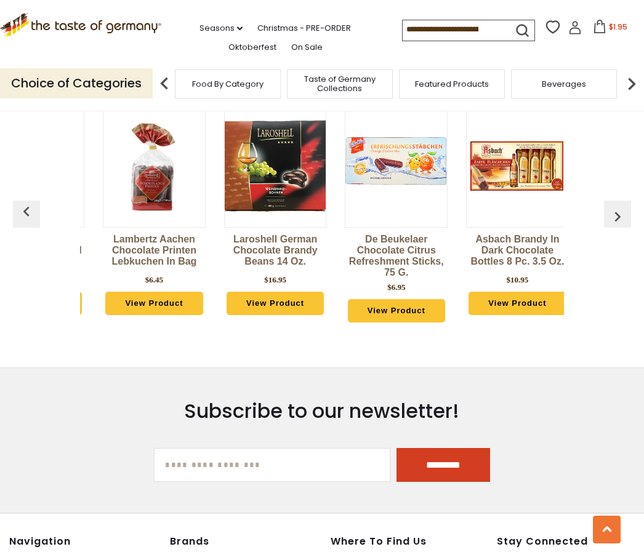
scroll to position [0, 849]
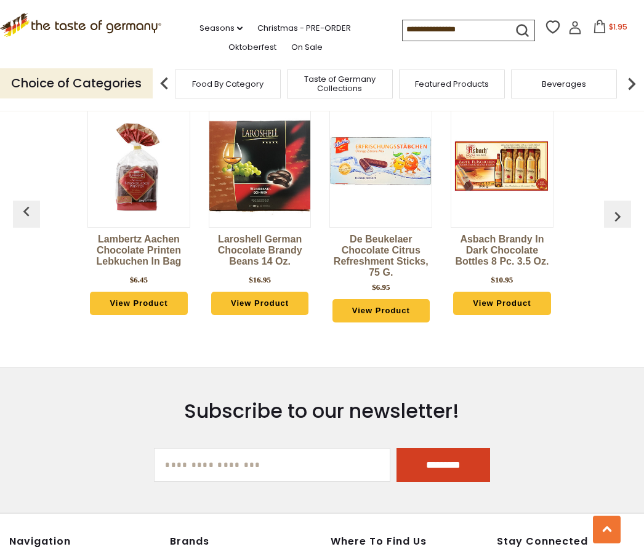
click at [601, 205] on div "Niederegger Pure Marzipan Good Luck Pigs, .44 oz $2.25 View Product [PERSON_NAM…" at bounding box center [321, 222] width 605 height 266
click at [613, 217] on button "button" at bounding box center [617, 214] width 27 height 27
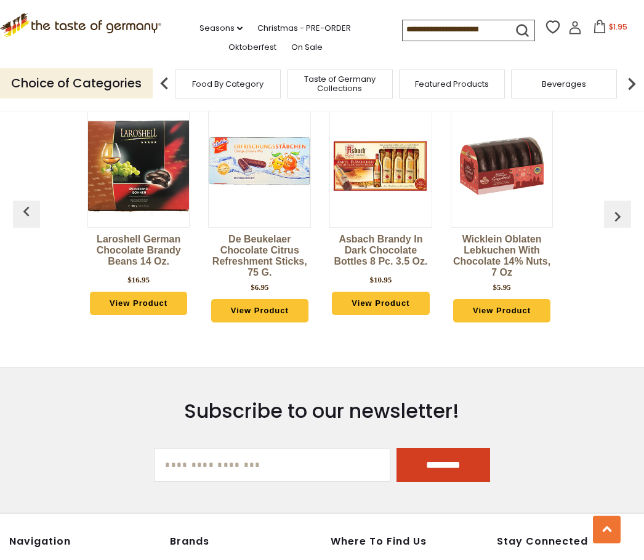
click at [612, 217] on button "button" at bounding box center [617, 214] width 27 height 27
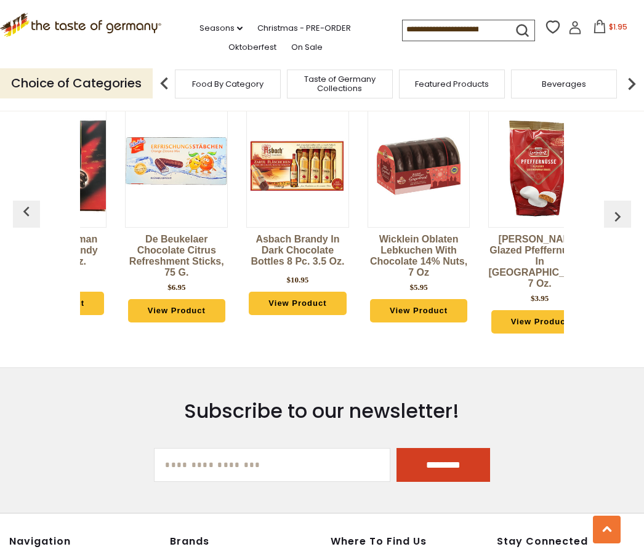
scroll to position [0, 1092]
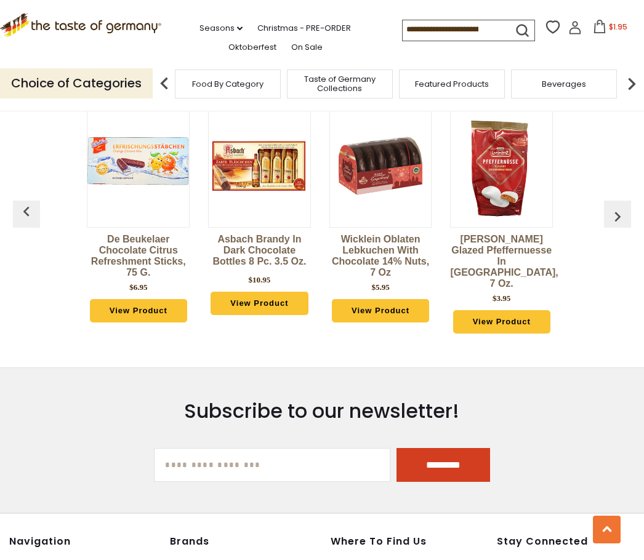
click at [605, 216] on button "button" at bounding box center [617, 214] width 27 height 27
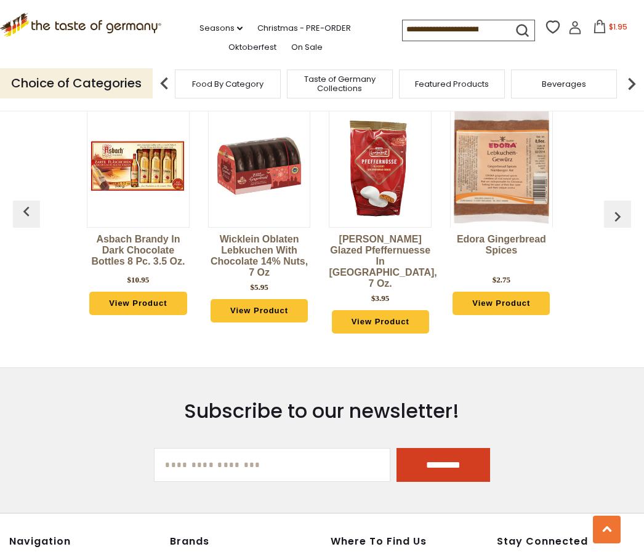
click at [605, 216] on button "button" at bounding box center [617, 214] width 27 height 27
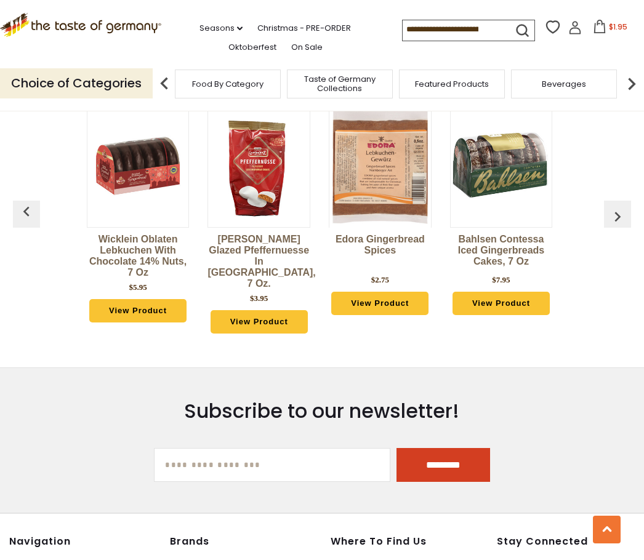
click at [605, 208] on button "button" at bounding box center [617, 214] width 27 height 27
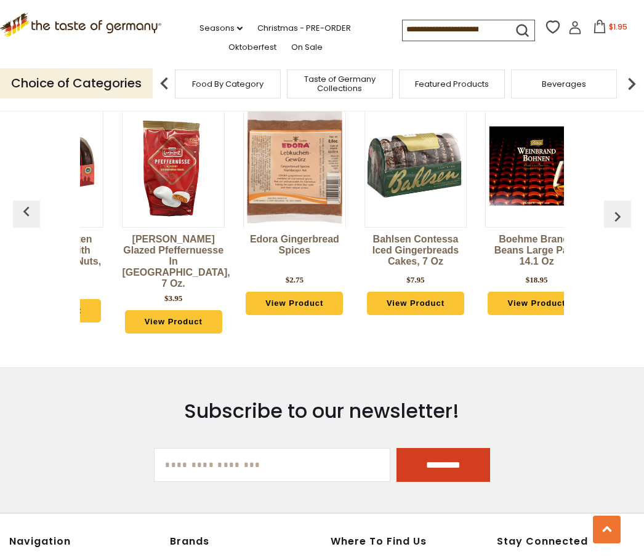
scroll to position [0, 1453]
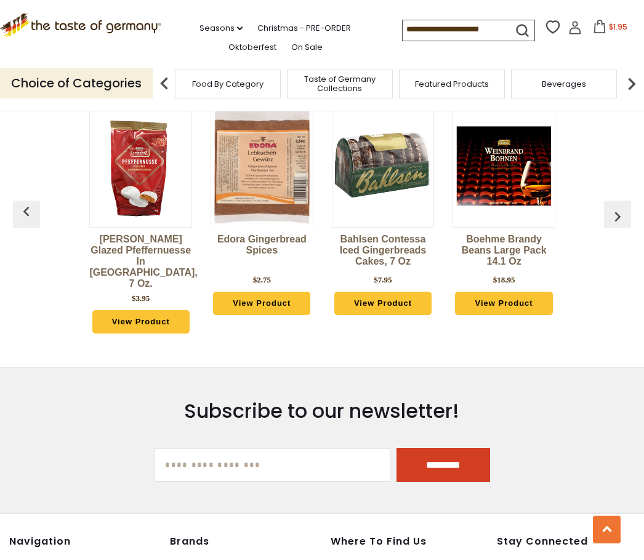
click at [604, 208] on button "button" at bounding box center [617, 214] width 27 height 27
click at [613, 215] on img "button" at bounding box center [618, 217] width 20 height 20
click at [614, 213] on img "button" at bounding box center [618, 217] width 20 height 20
click at [614, 214] on img "button" at bounding box center [618, 217] width 20 height 20
click at [616, 218] on button "button" at bounding box center [617, 214] width 27 height 27
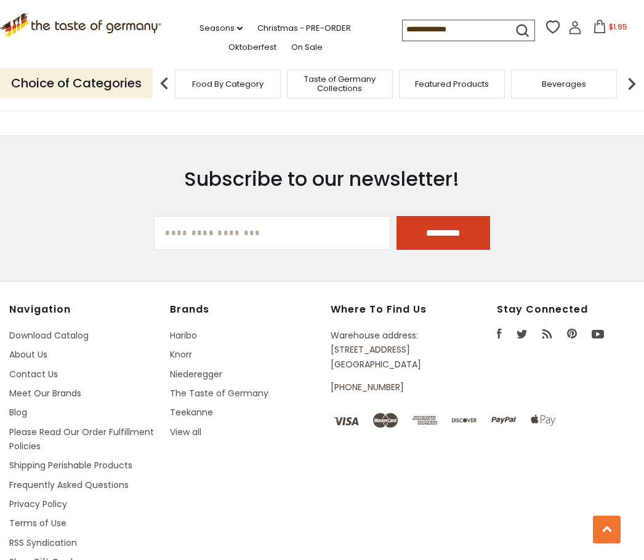
scroll to position [1322, 0]
